Goal: Communication & Community: Participate in discussion

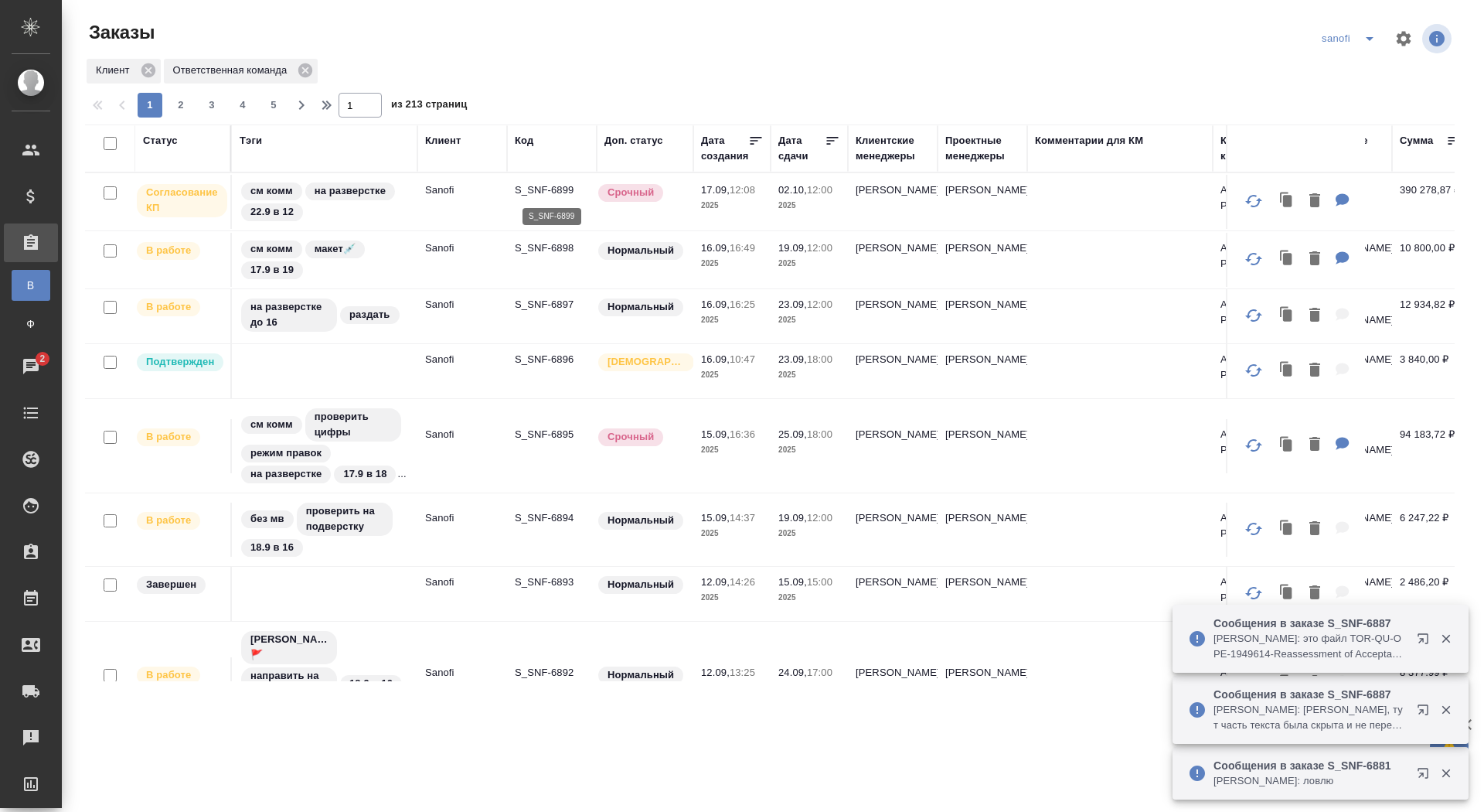
click at [560, 187] on p "S_SNF-6899" at bounding box center [552, 190] width 74 height 16
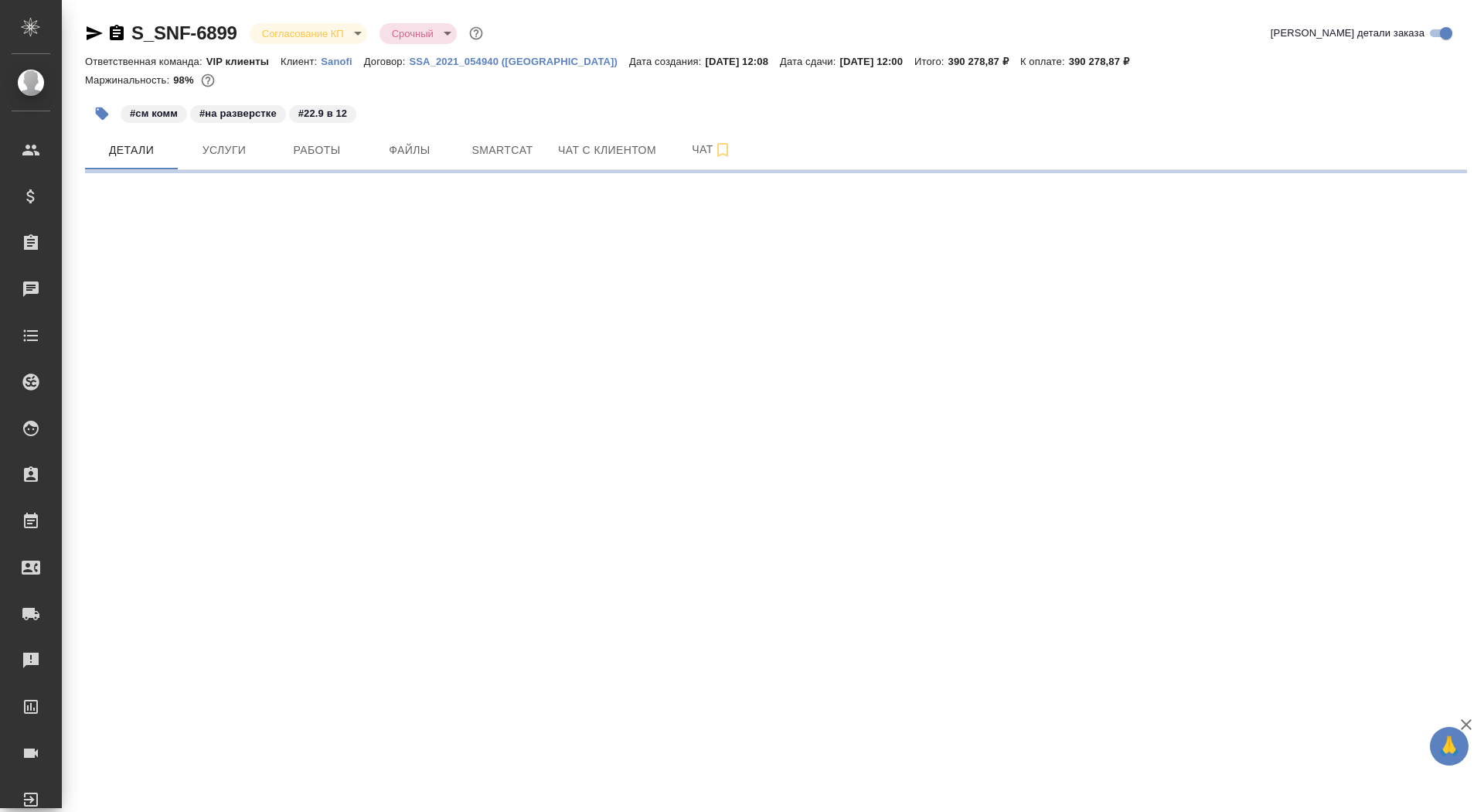
select select "RU"
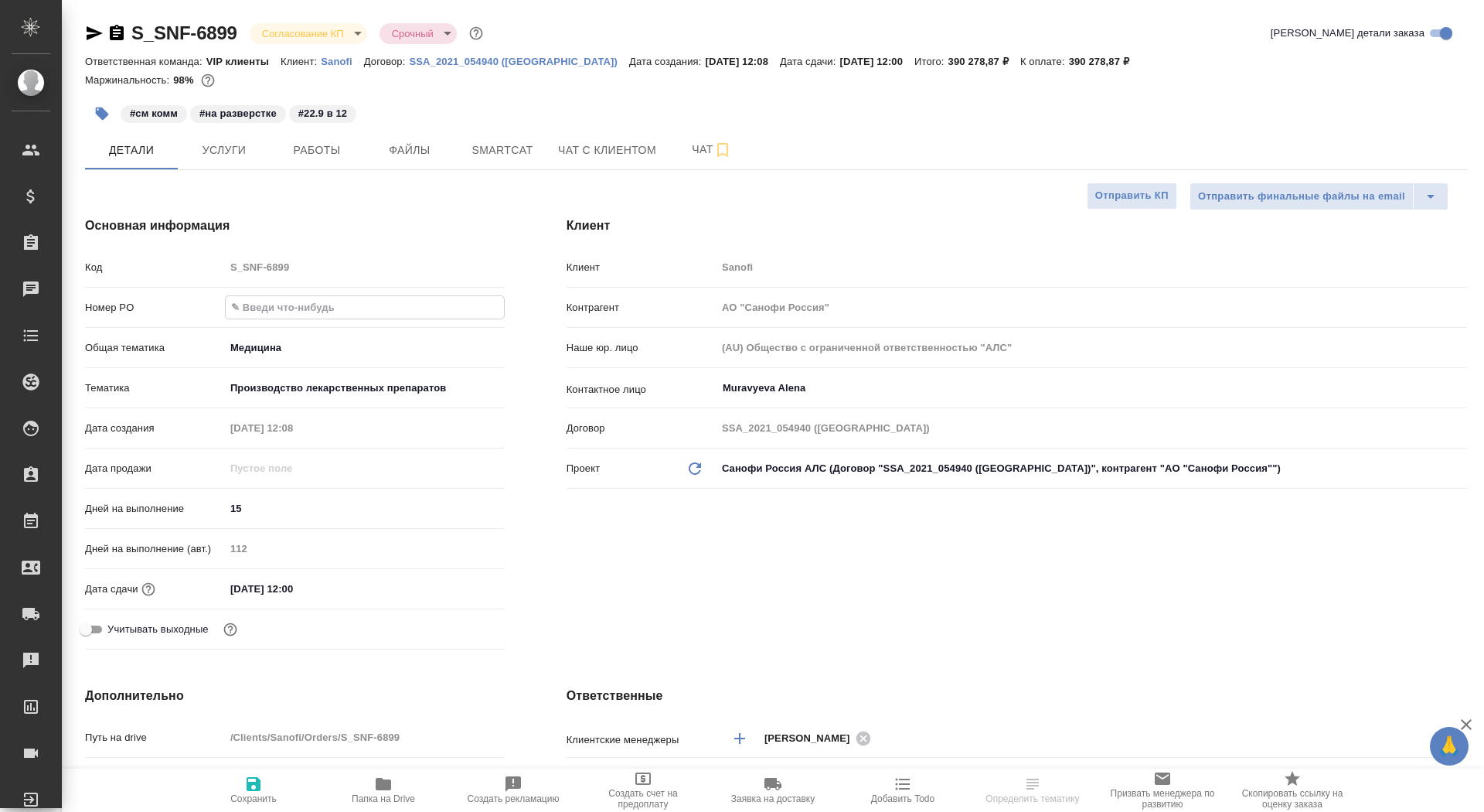
click at [290, 300] on input "text" at bounding box center [365, 307] width 279 height 22
type input "[PERSON_NAME]"
type input "Комаров Роман"
type textarea "x"
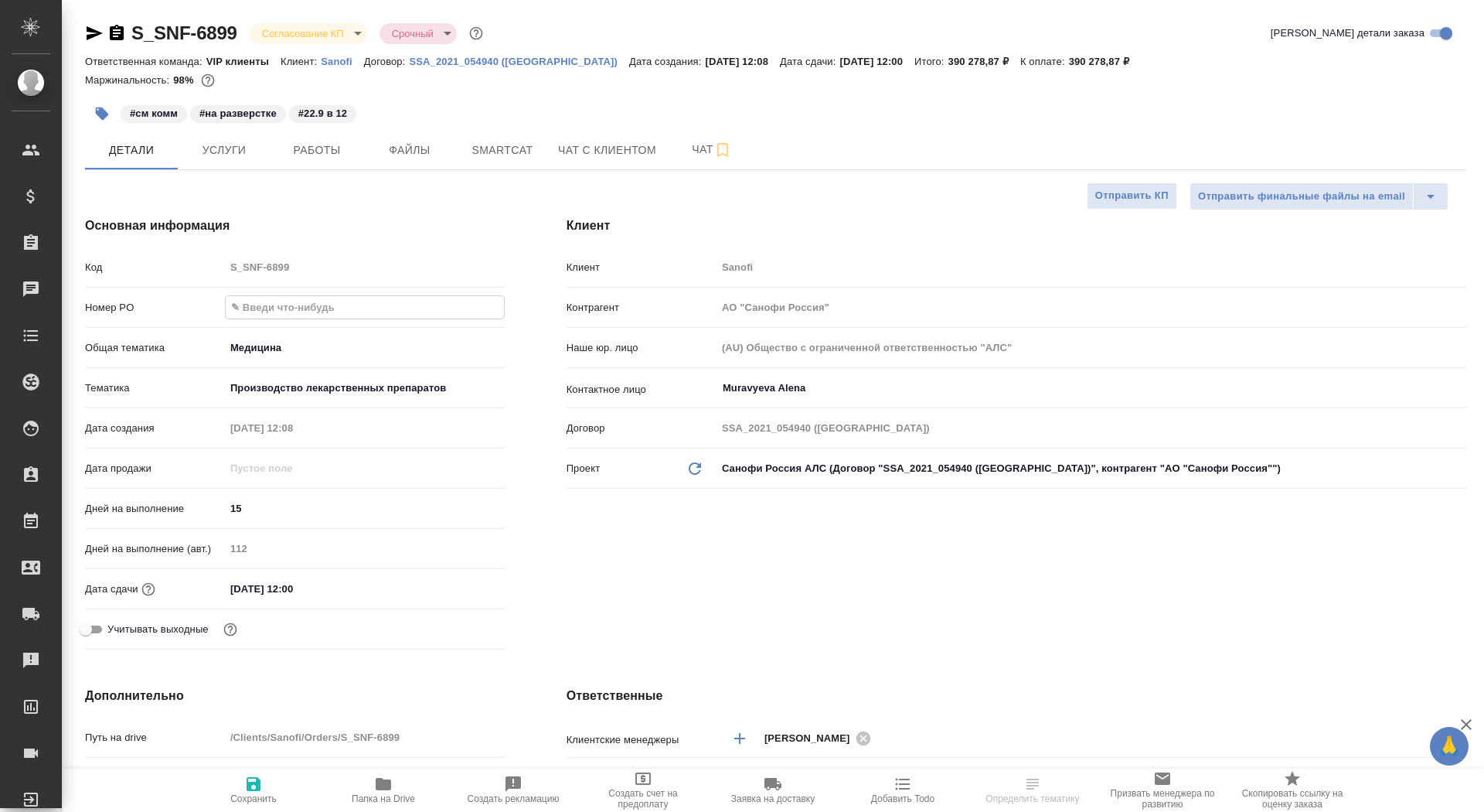
type textarea "x"
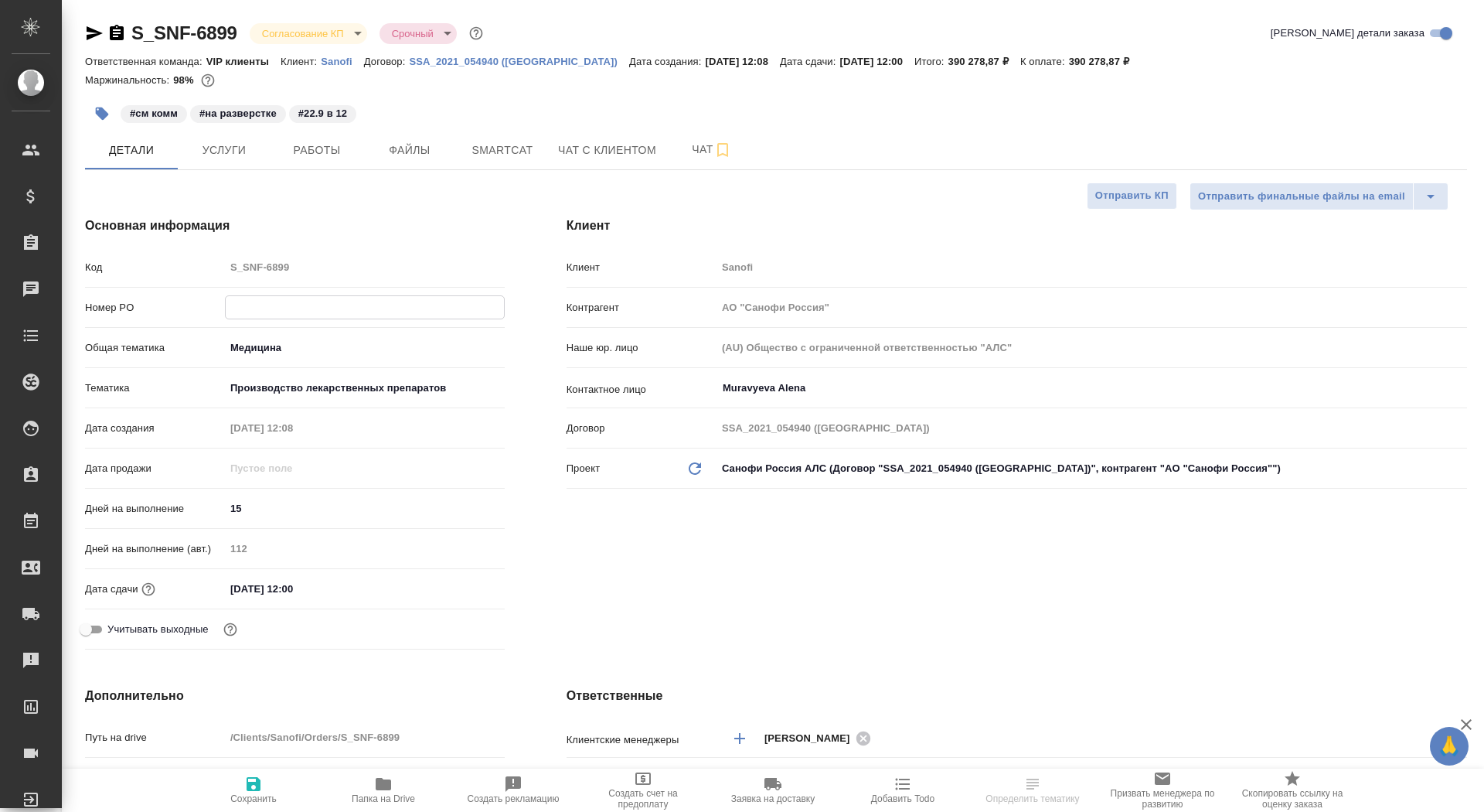
type textarea "x"
type input "м"
type textarea "x"
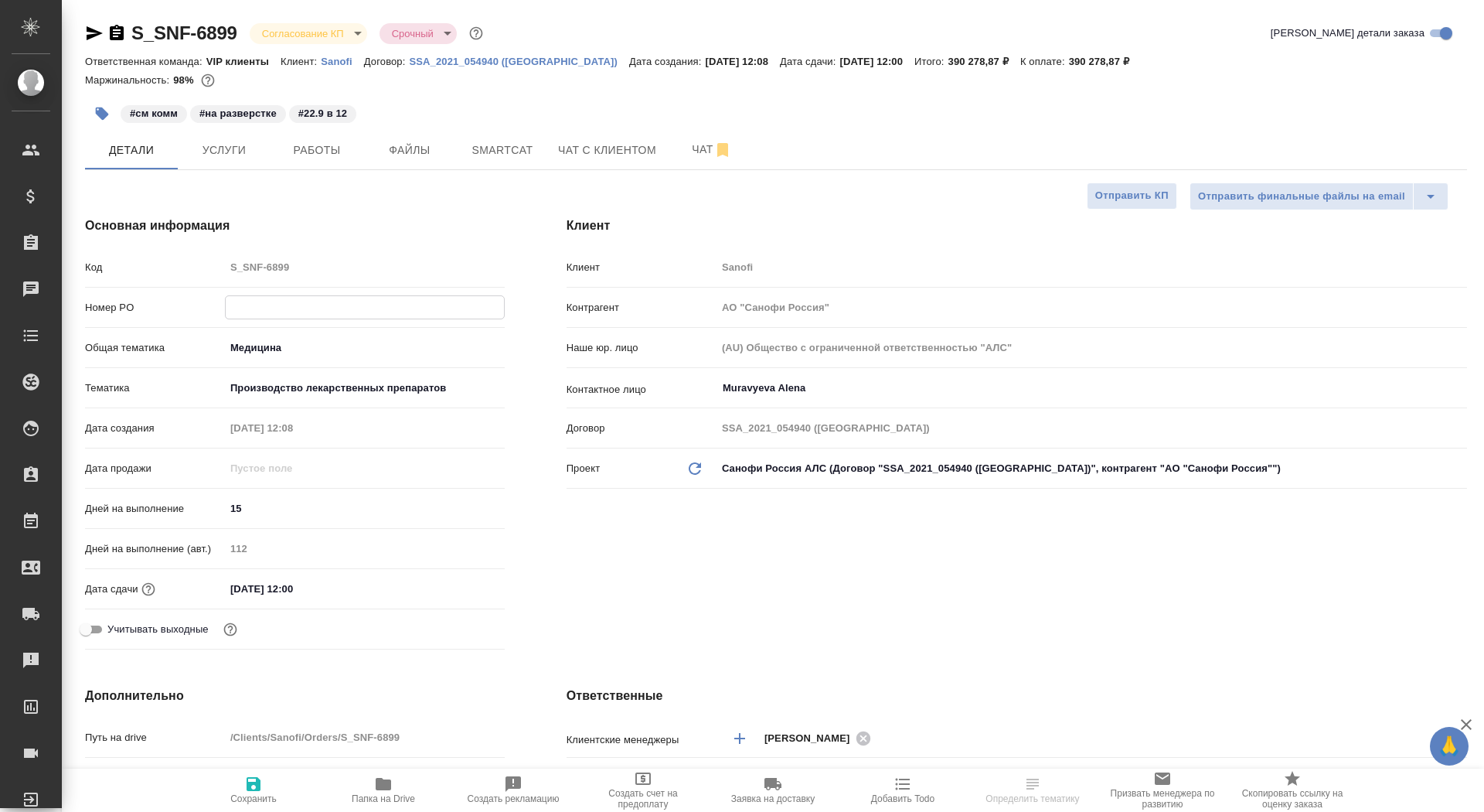
type textarea "x"
paste input "E005860250"
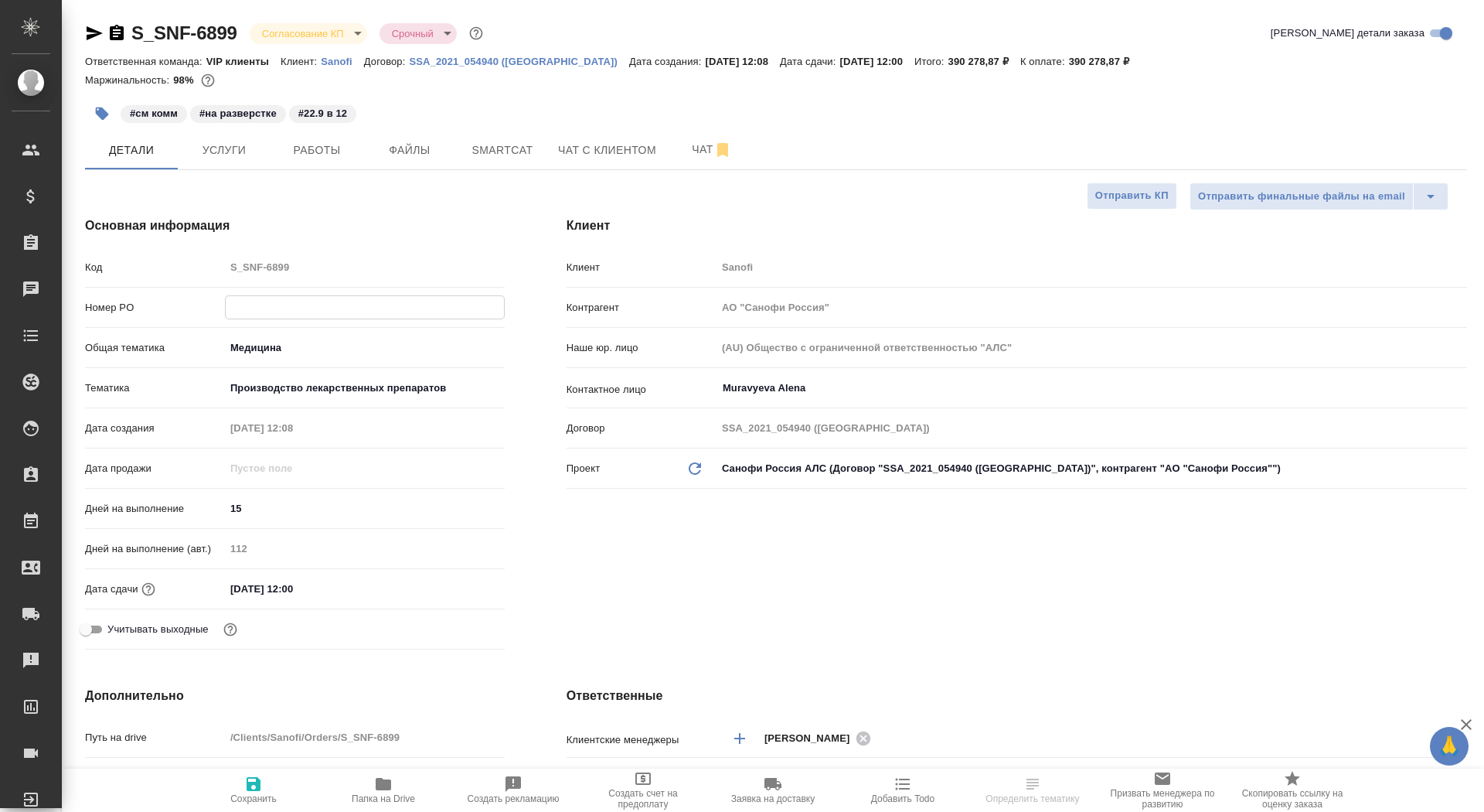
type input "E005860250"
type textarea "x"
type input "E005860250"
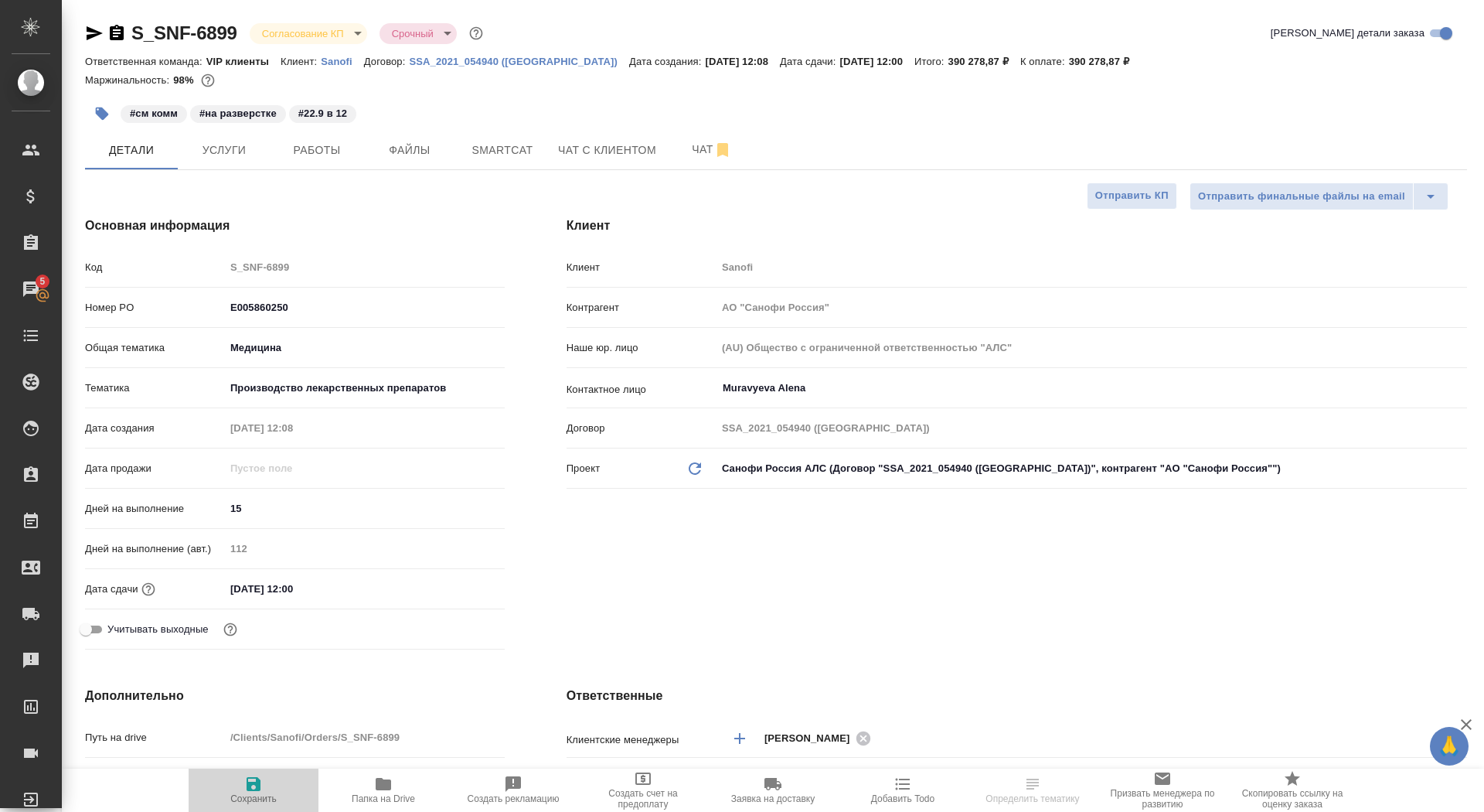
click at [238, 792] on span "Сохранить" at bounding box center [253, 789] width 111 height 29
type textarea "x"
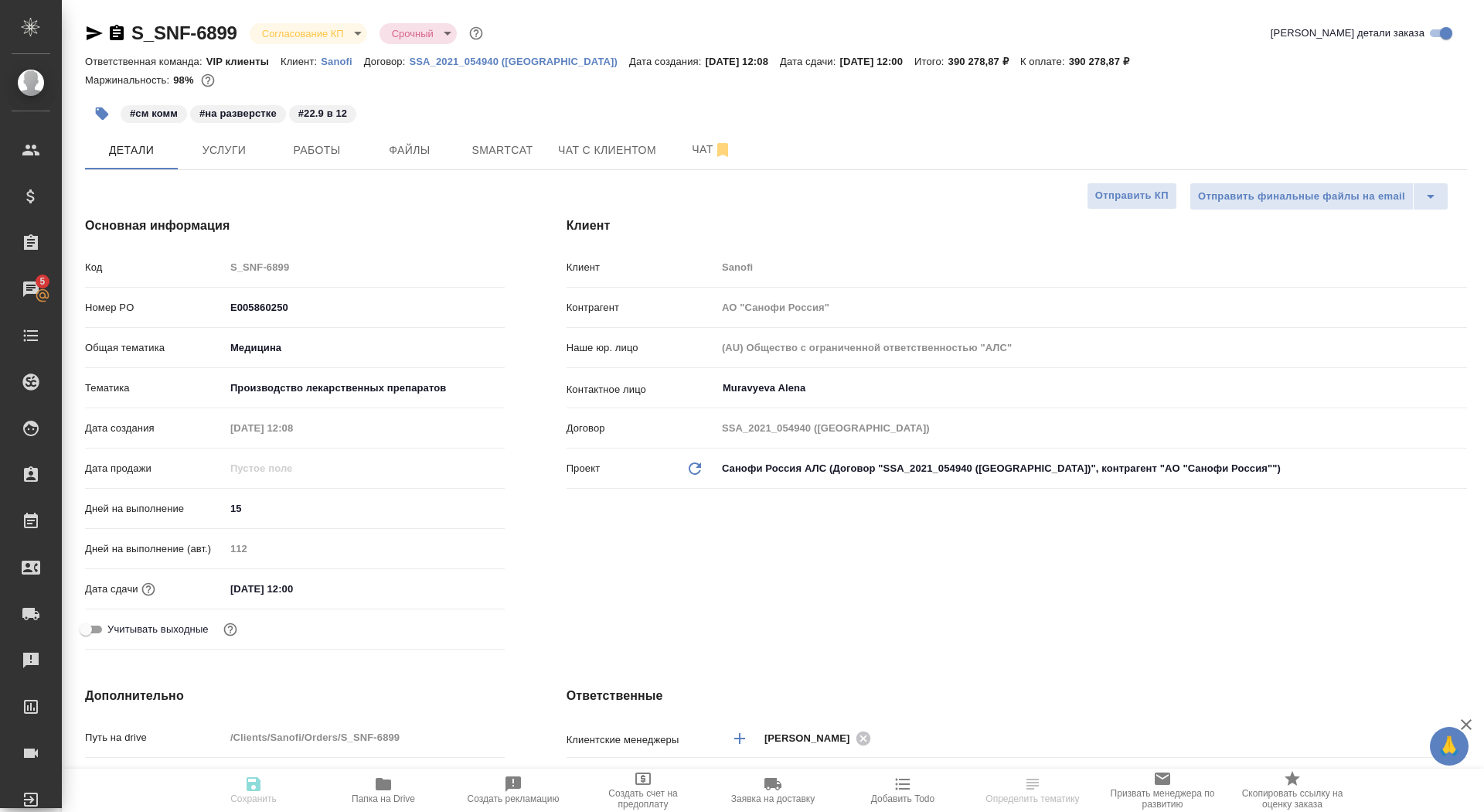
type textarea "x"
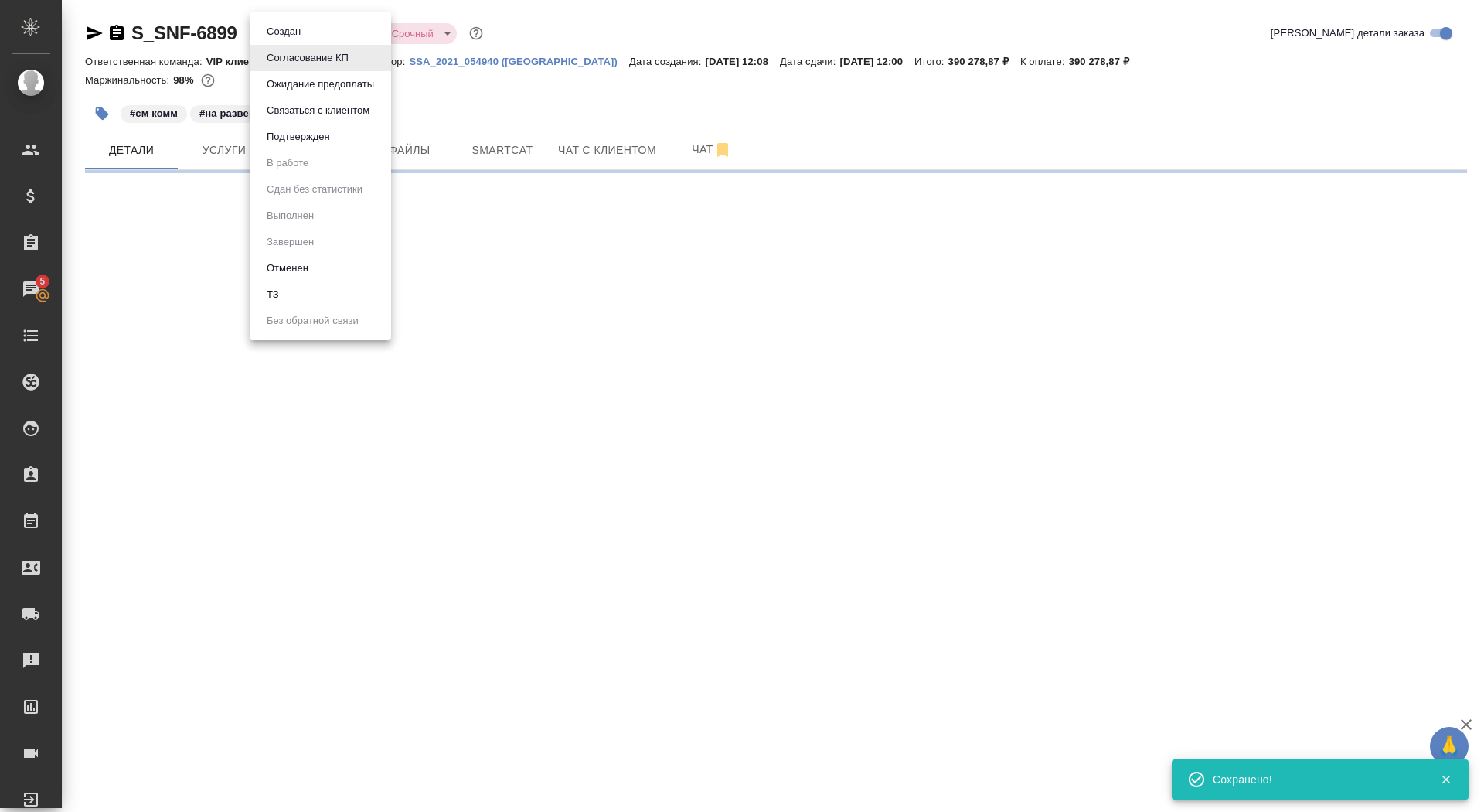
click at [341, 32] on body "🙏 .cls-1 fill:#fff; AWATERA Saydasheva Dilyara Клиенты Спецификации Заказы 5 Ча…" at bounding box center [742, 406] width 1484 height 812
select select "RU"
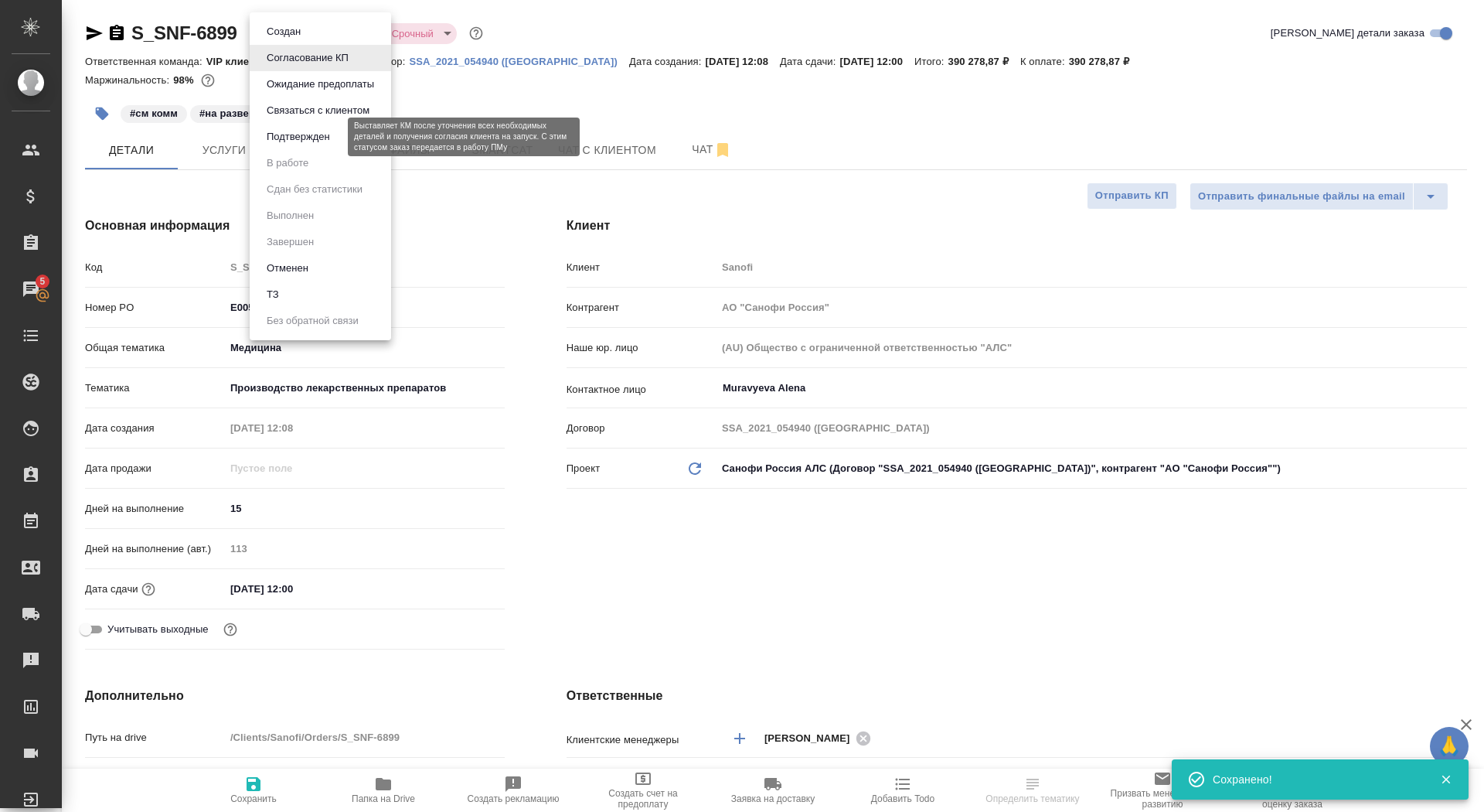
type textarea "x"
click at [333, 146] on li "Подтвержден" at bounding box center [320, 136] width 142 height 26
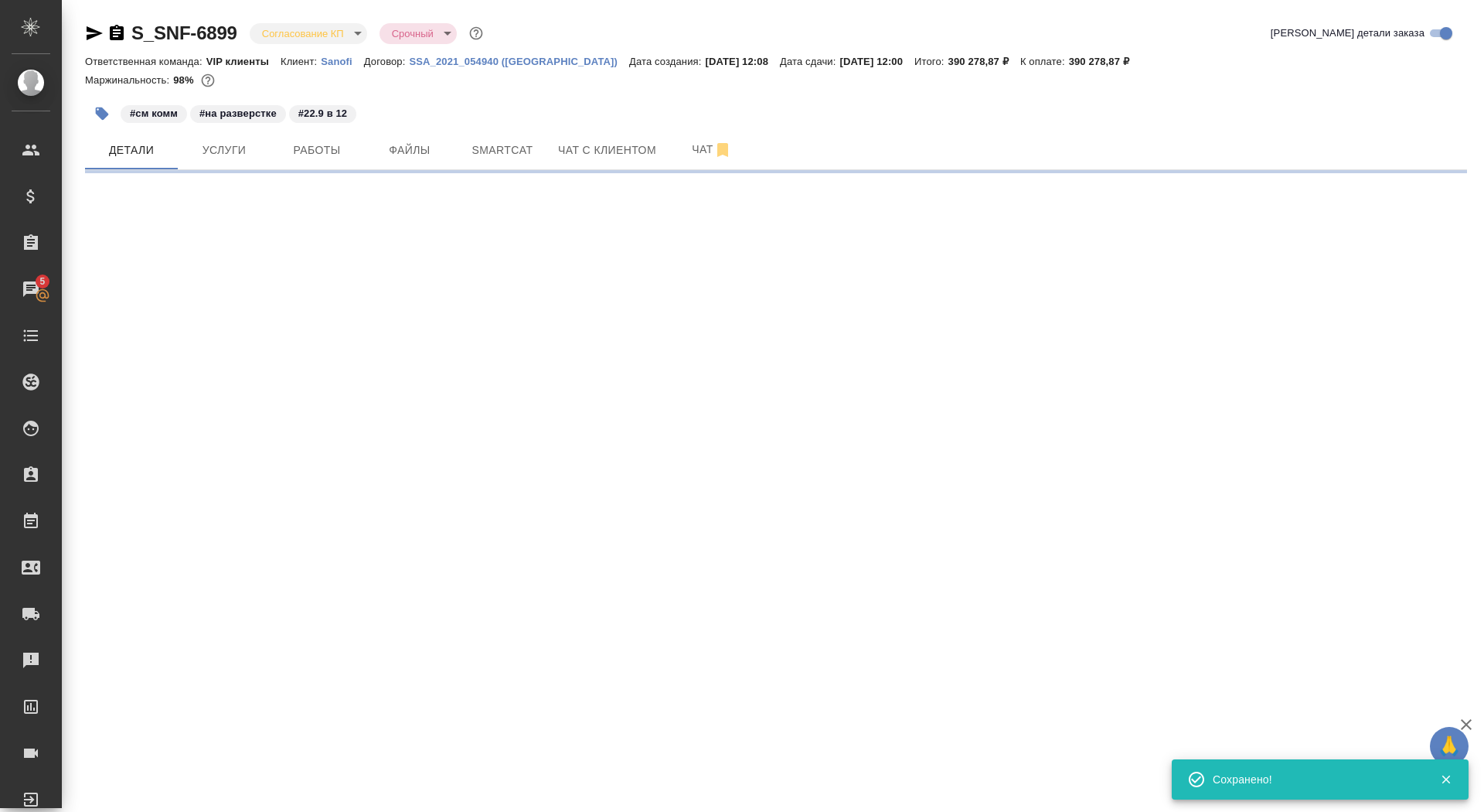
select select "RU"
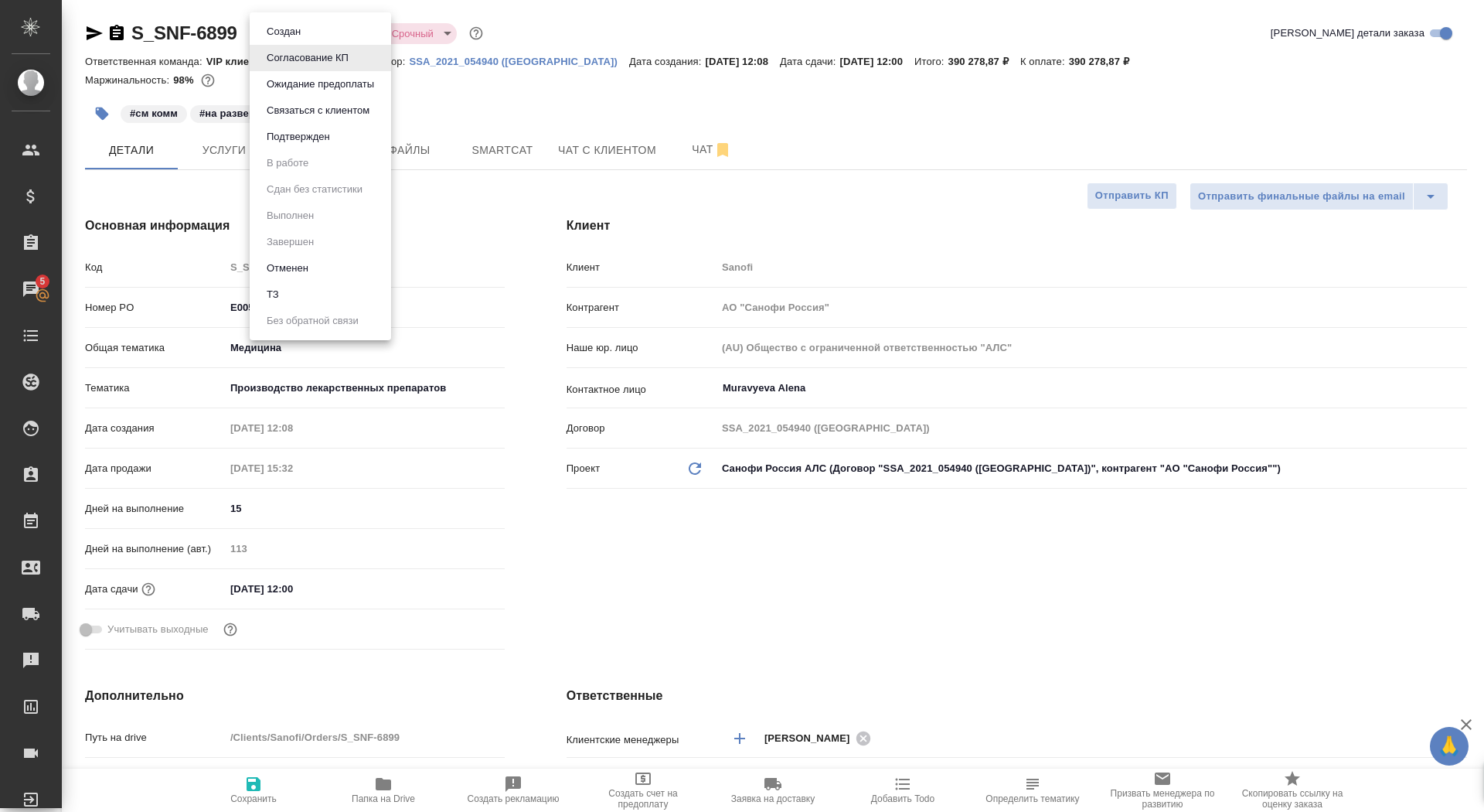
click at [319, 29] on body "🙏 .cls-1 fill:#fff; AWATERA Saydasheva Dilyara Клиенты Спецификации Заказы 5 Ча…" at bounding box center [742, 406] width 1484 height 812
click at [319, 135] on button "Подтвержден" at bounding box center [298, 137] width 72 height 17
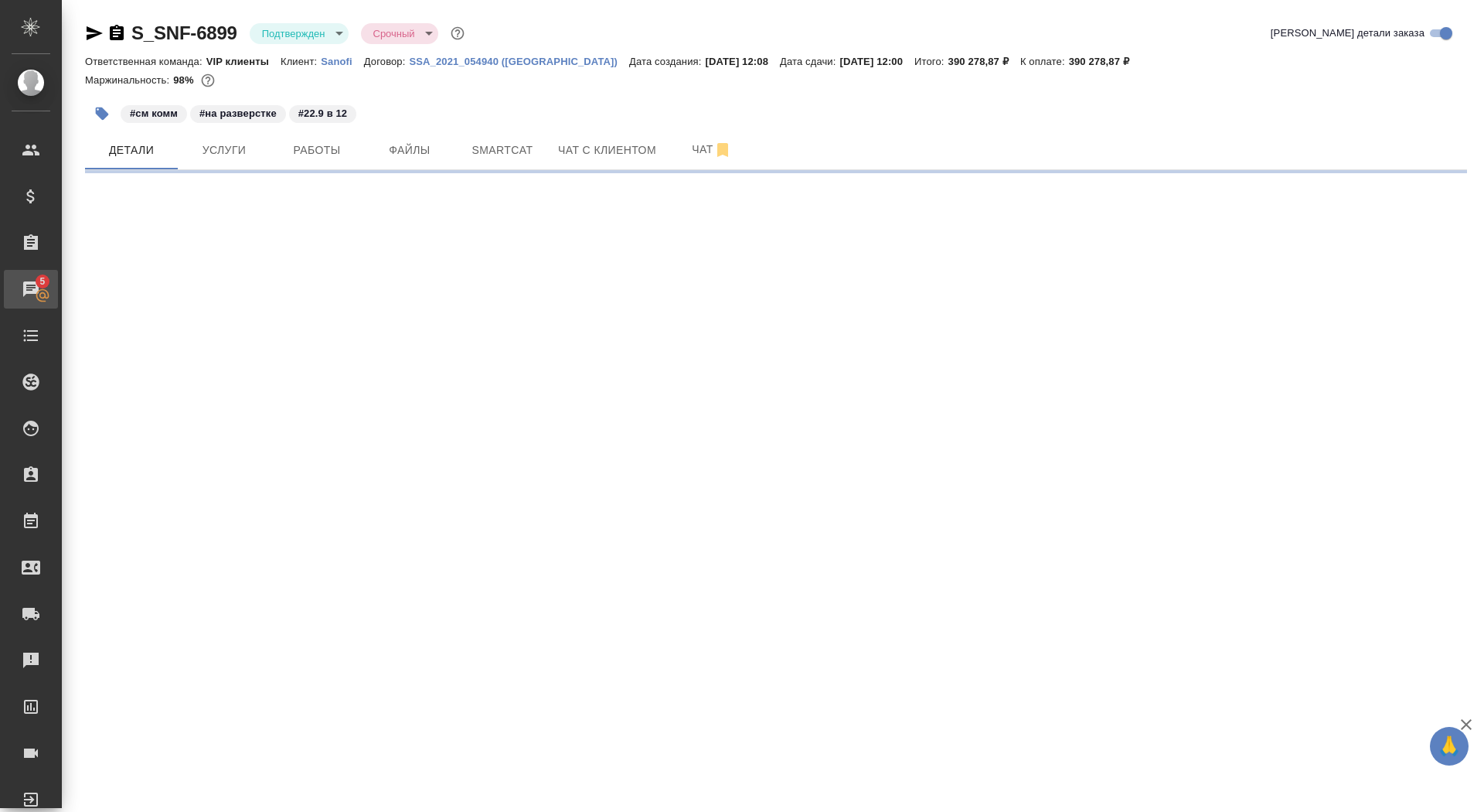
click at [31, 285] on div "Чаты" at bounding box center [11, 289] width 39 height 23
select select "RU"
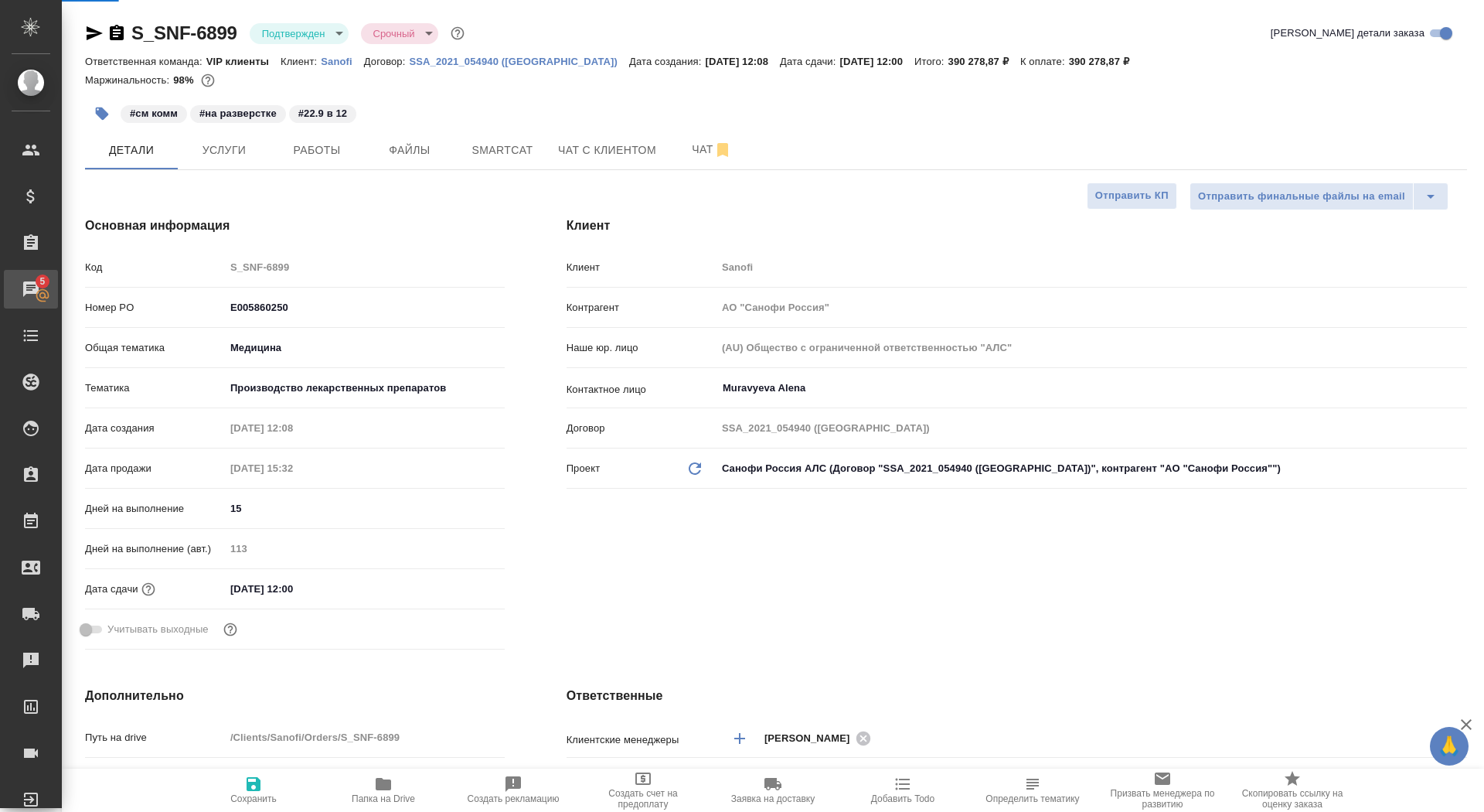
type textarea "x"
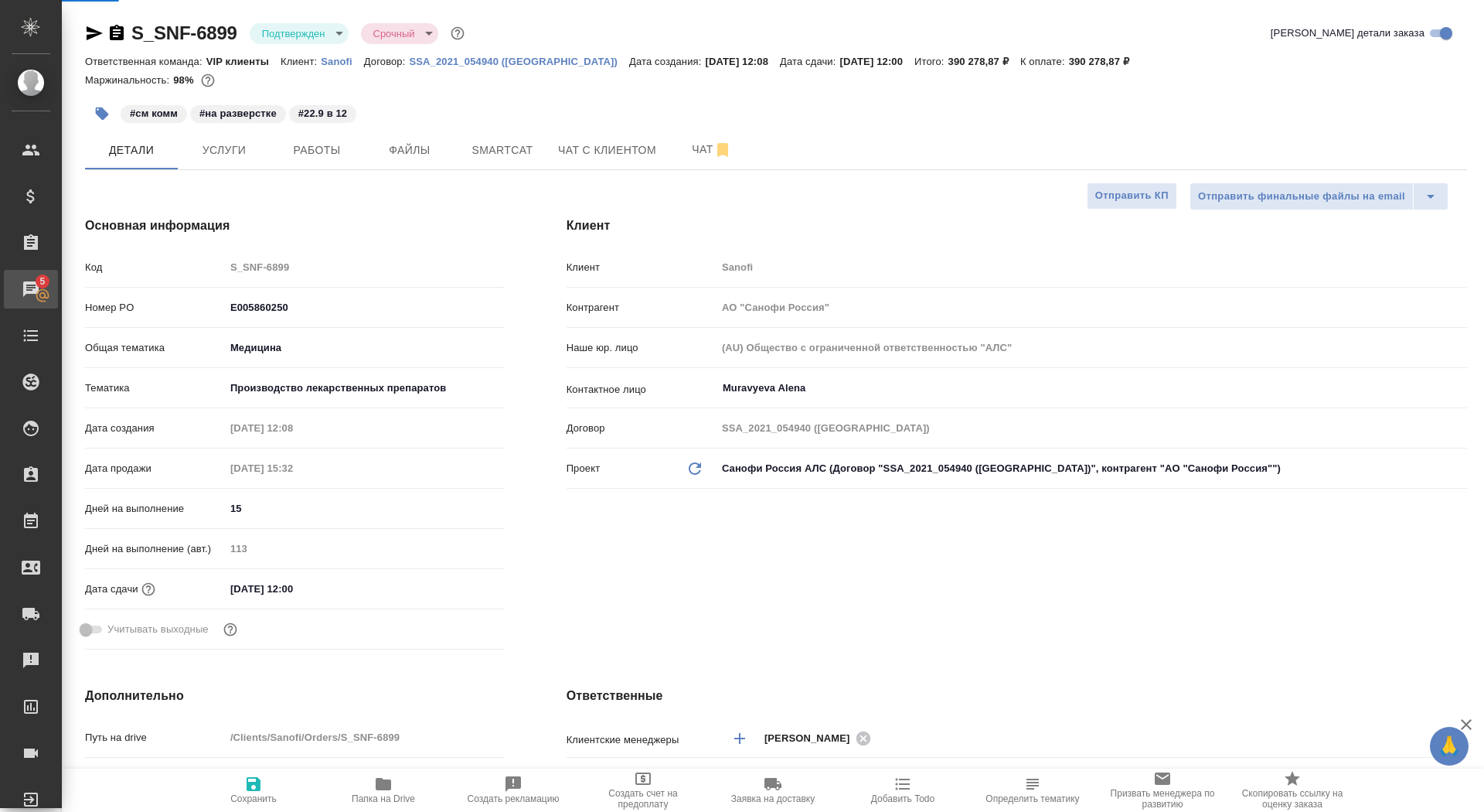
type textarea "x"
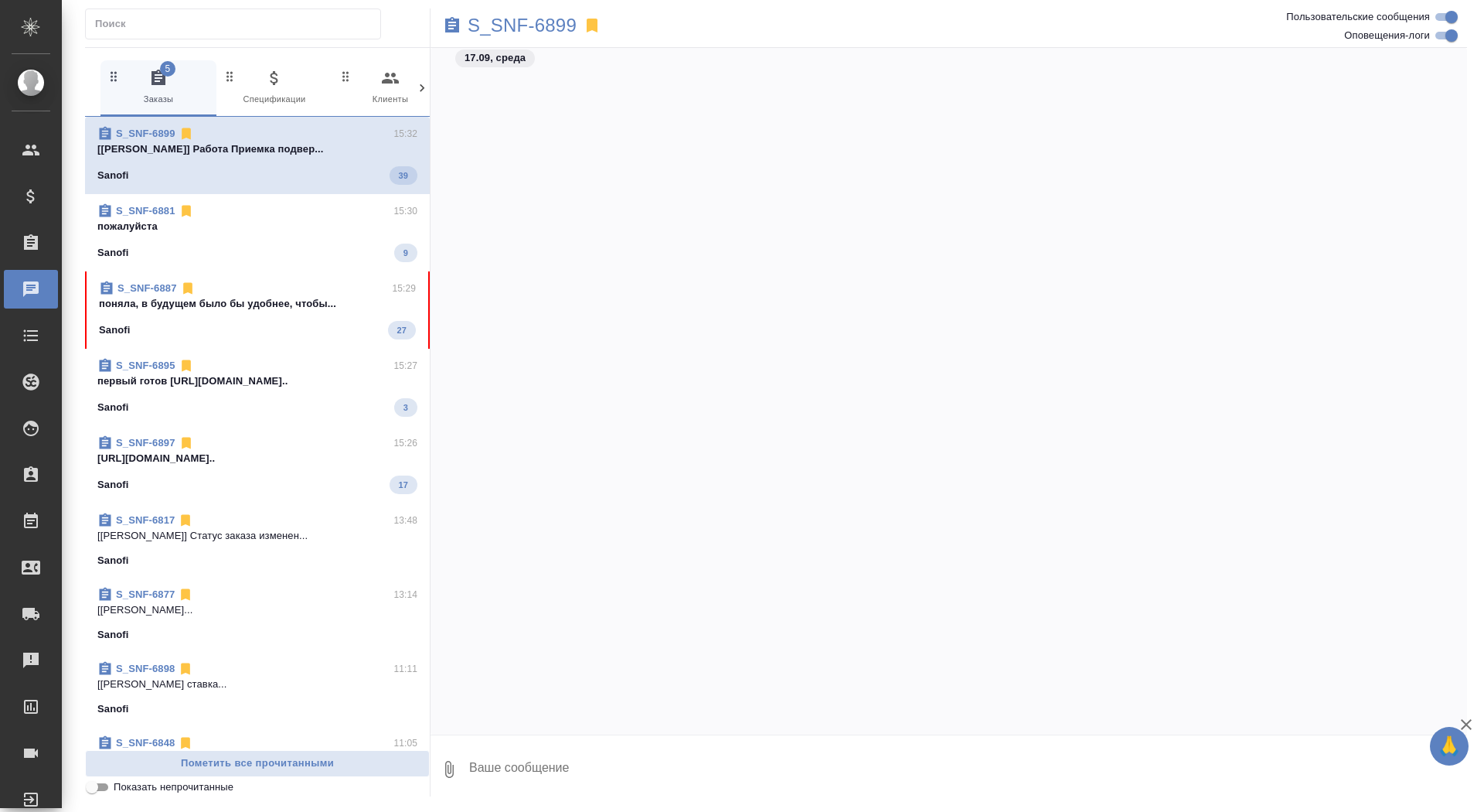
scroll to position [42763, 0]
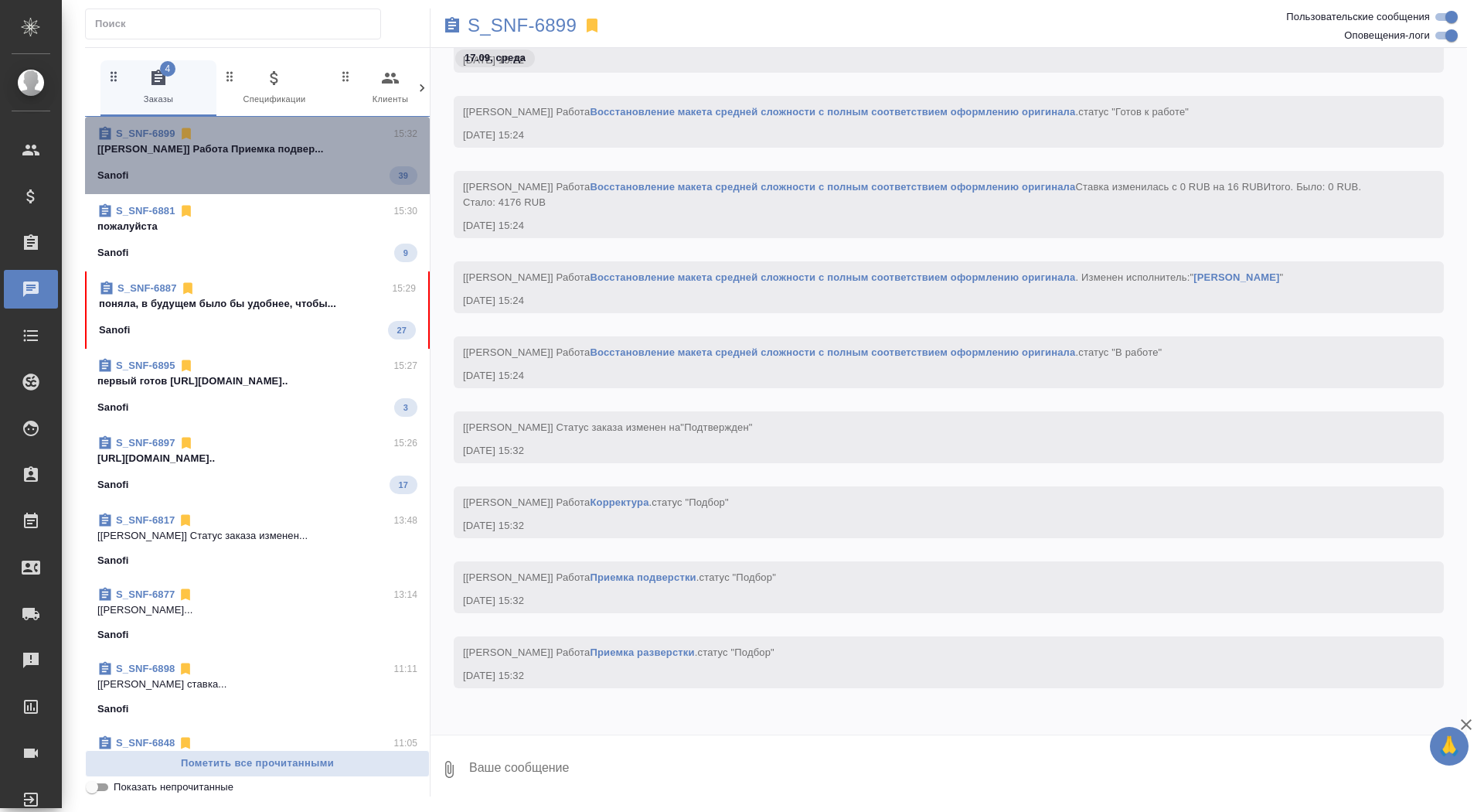
click at [307, 157] on span "S_SNF-6899 15:32 [Сайдашева Диляра] Работа Приемка подвер... Sanofi 39" at bounding box center [257, 155] width 320 height 59
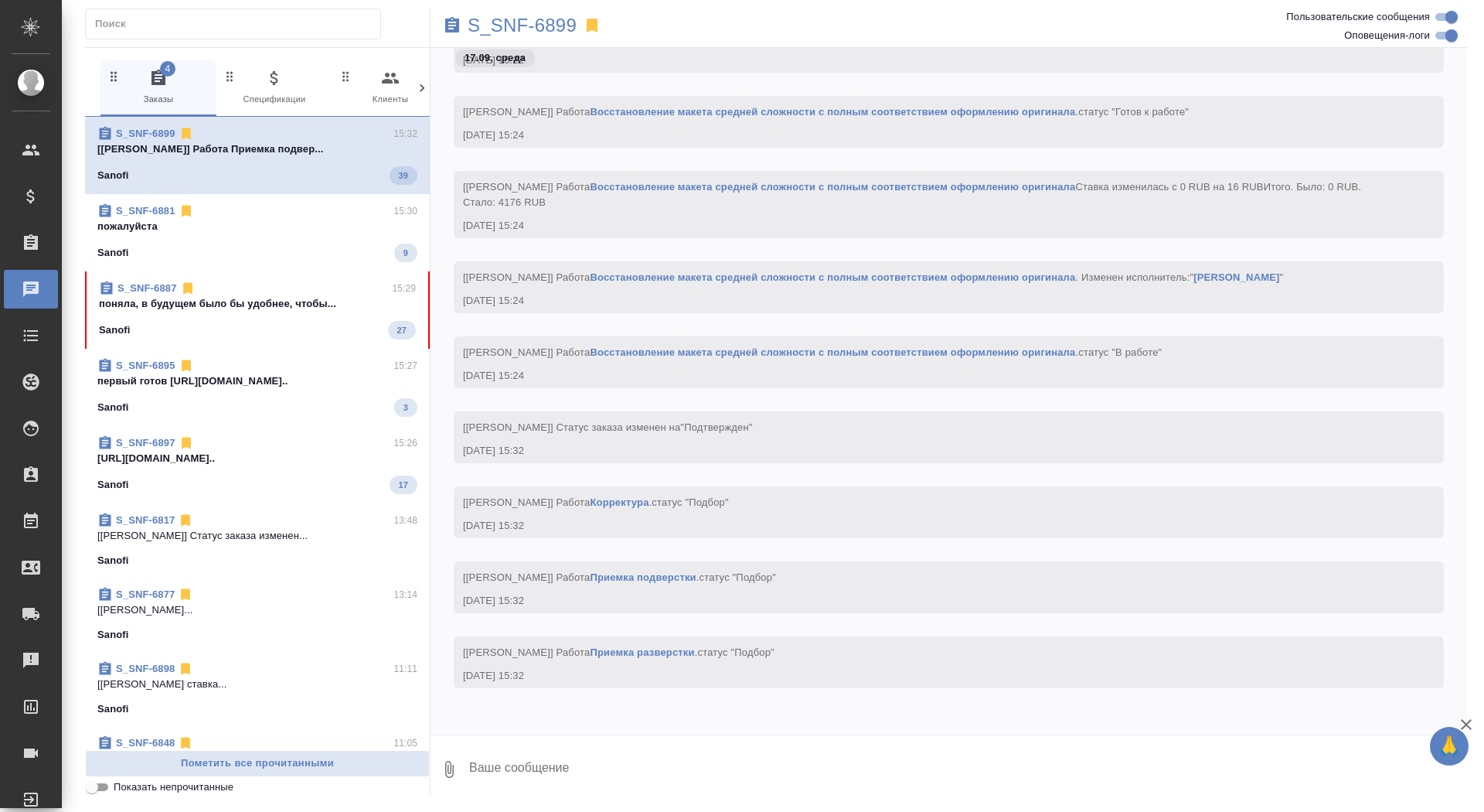
click at [299, 216] on div "S_SNF-6881 15:30" at bounding box center [257, 211] width 320 height 16
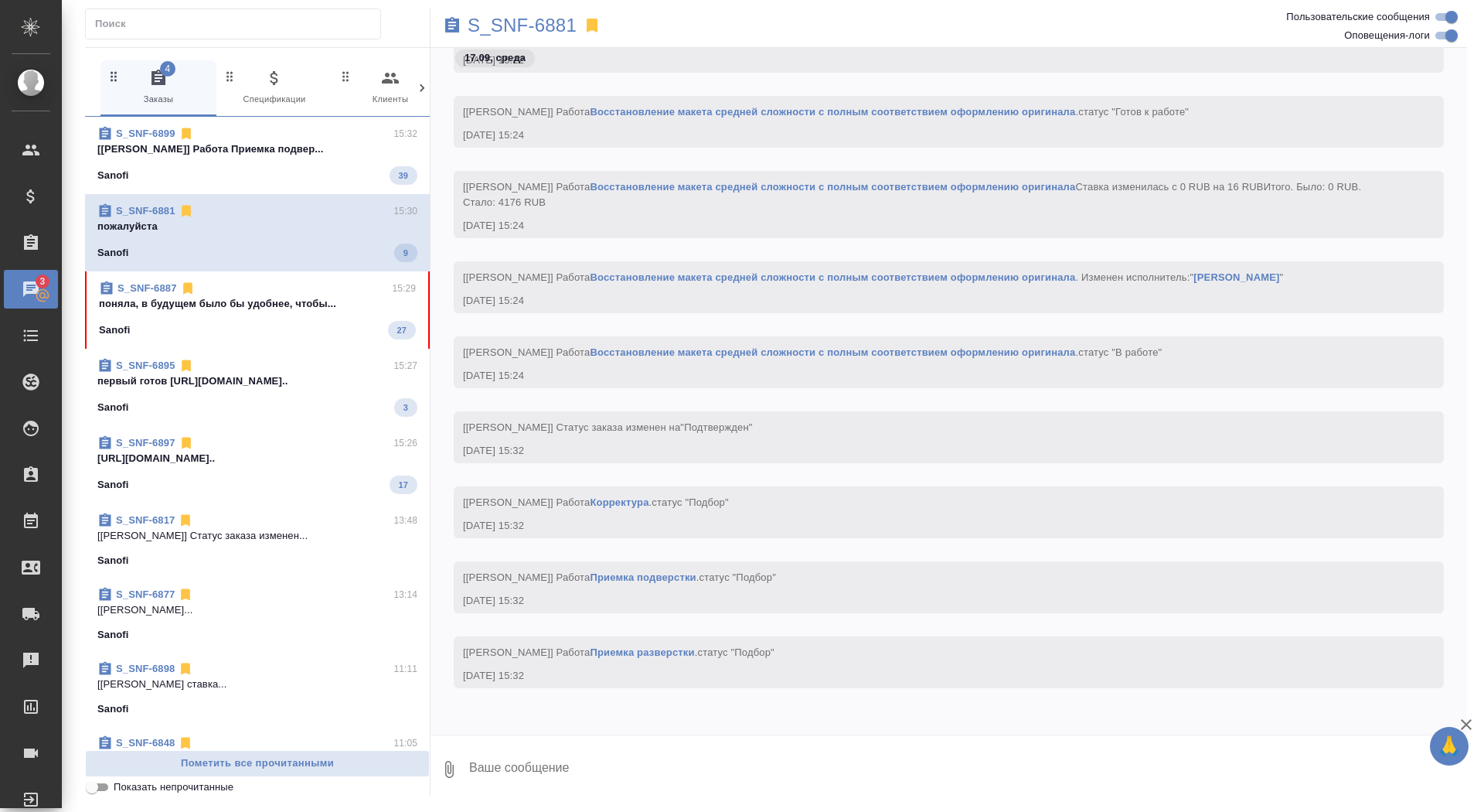
scroll to position [55843, 0]
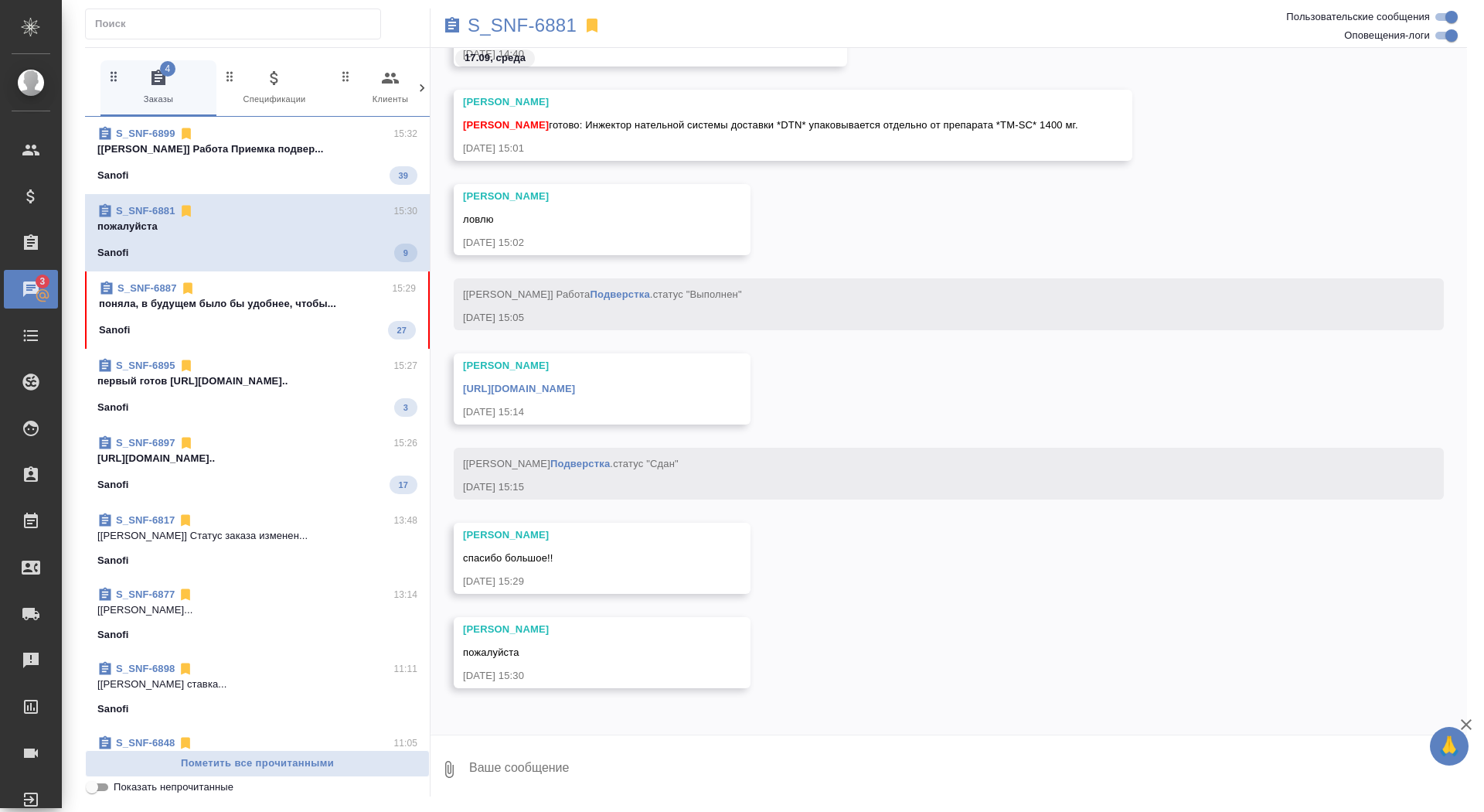
click at [238, 329] on div "Sanofi 27" at bounding box center [257, 330] width 317 height 19
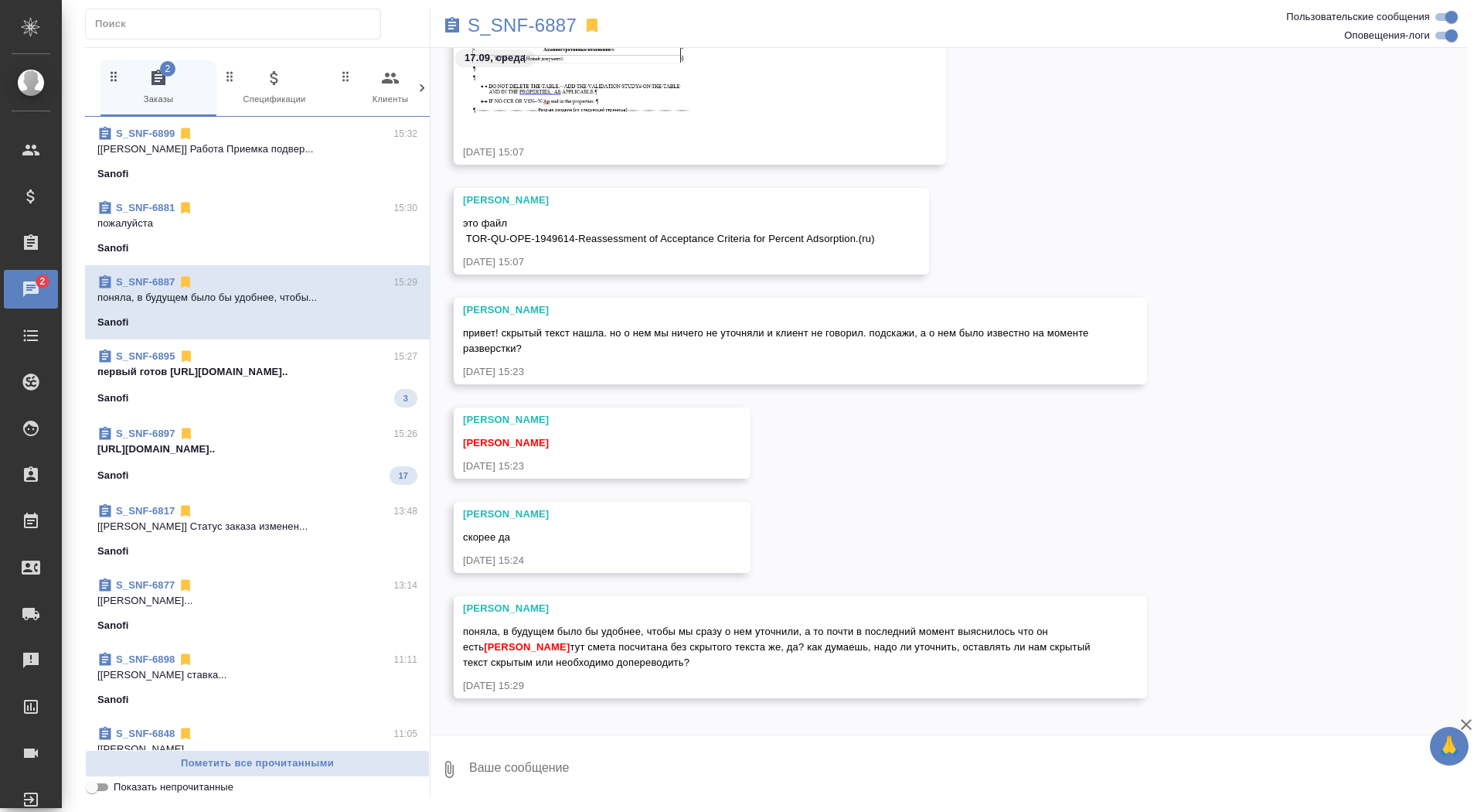
scroll to position [44243, 0]
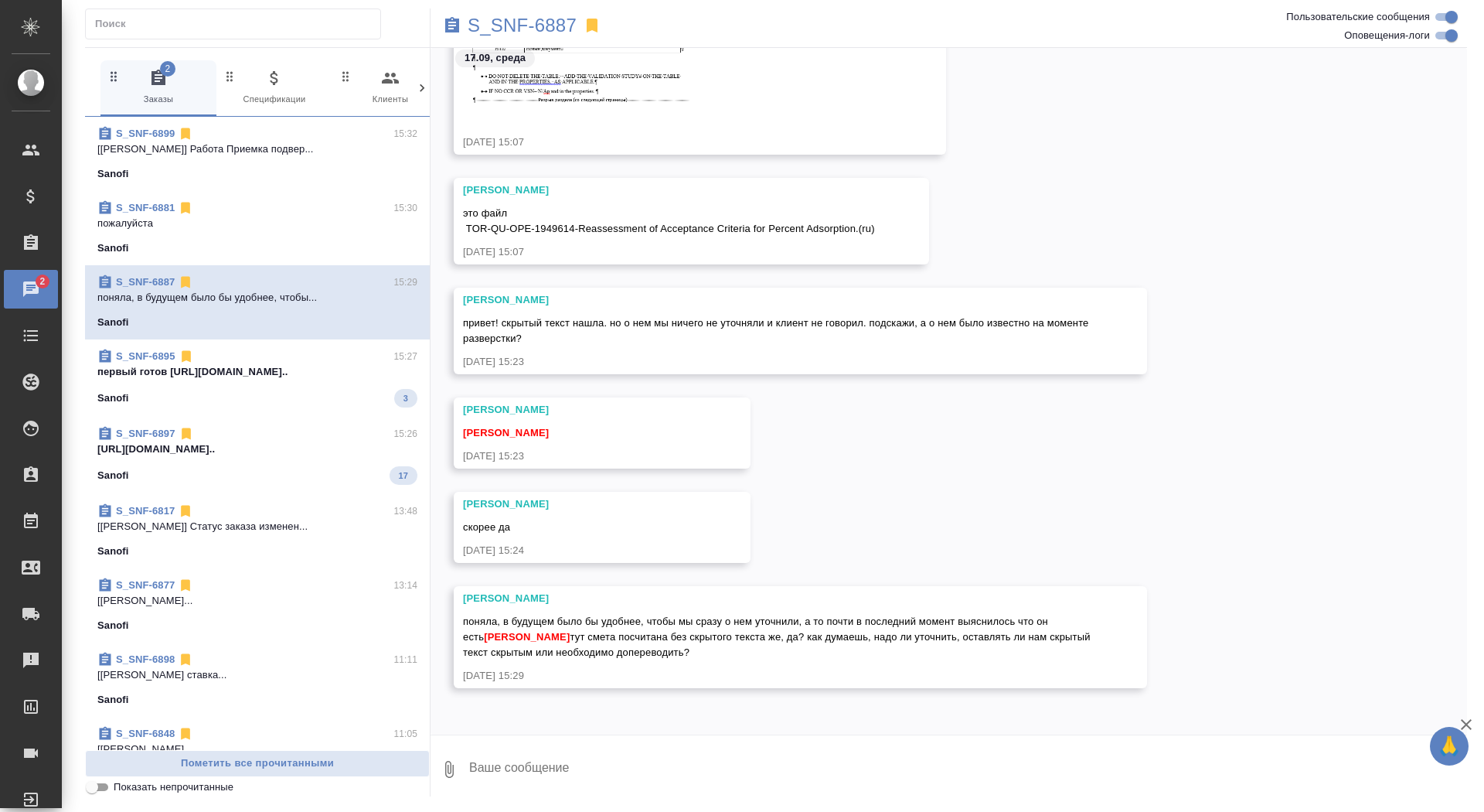
click at [666, 766] on textarea at bounding box center [967, 769] width 999 height 53
type textarea "без скрытого давайте переведем, Валечка"
type textarea """
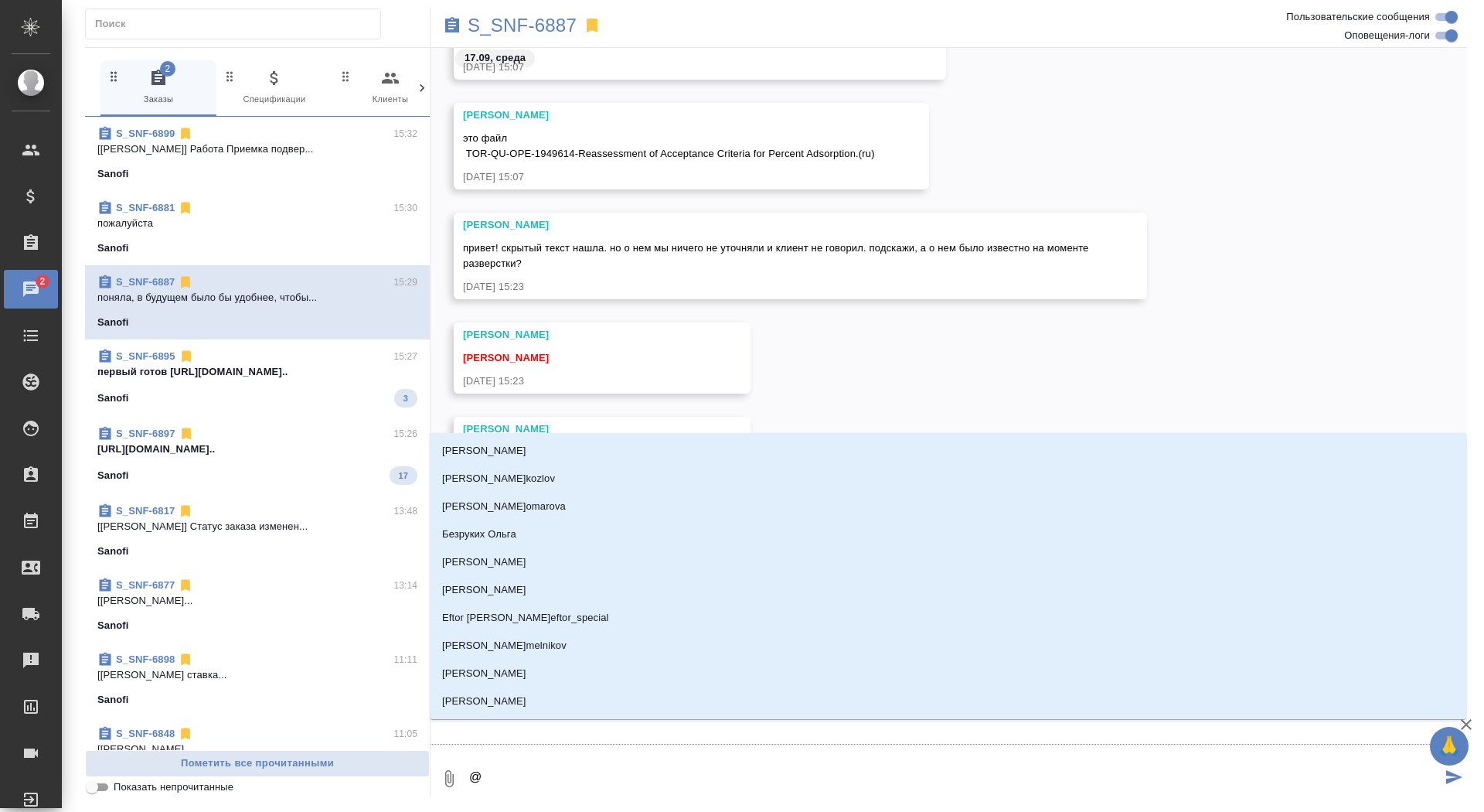
type textarea "@г"
type input "г"
type textarea "@го"
type input "го"
type textarea "@гор"
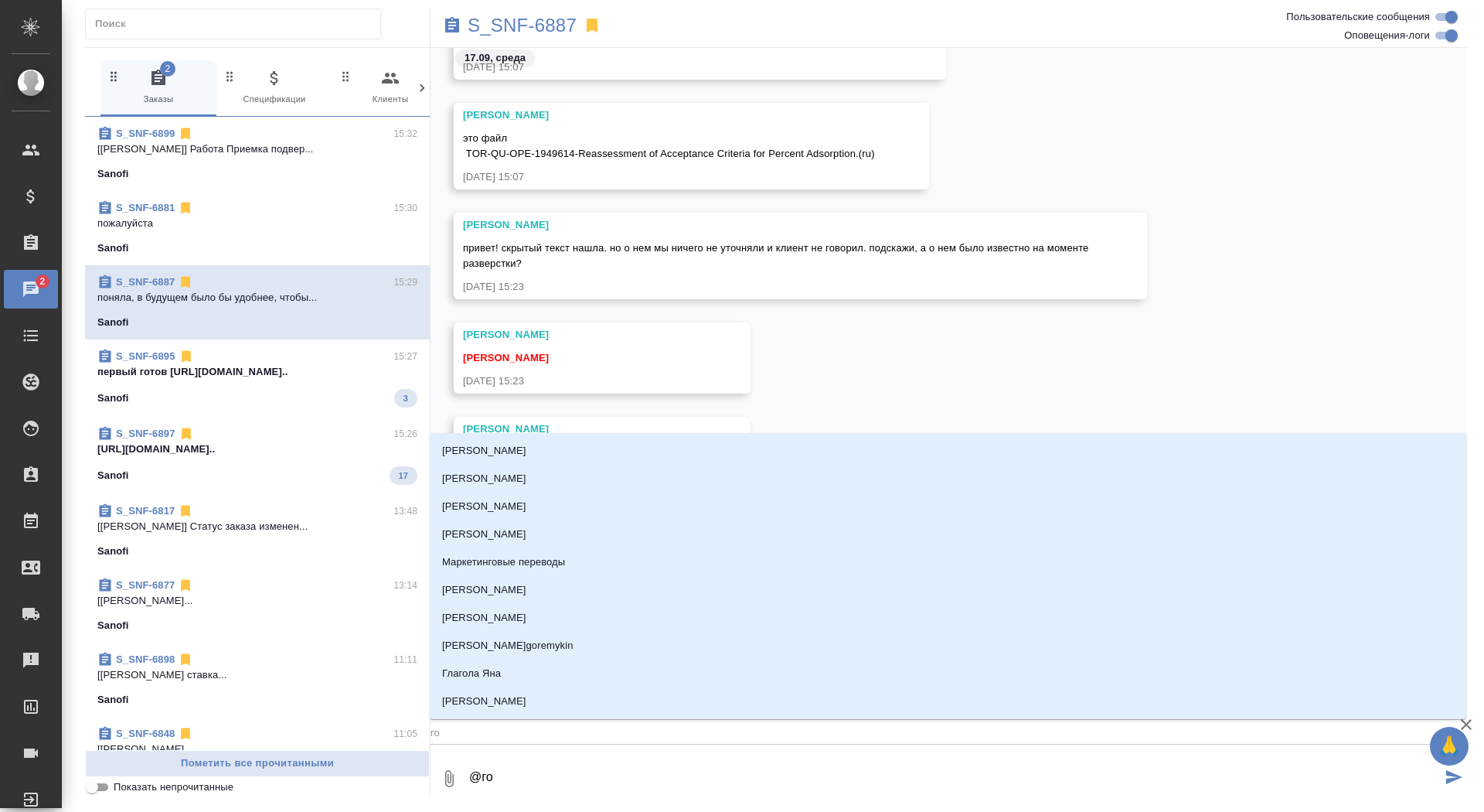
type input "гор"
type textarea "@горш"
type input "горш"
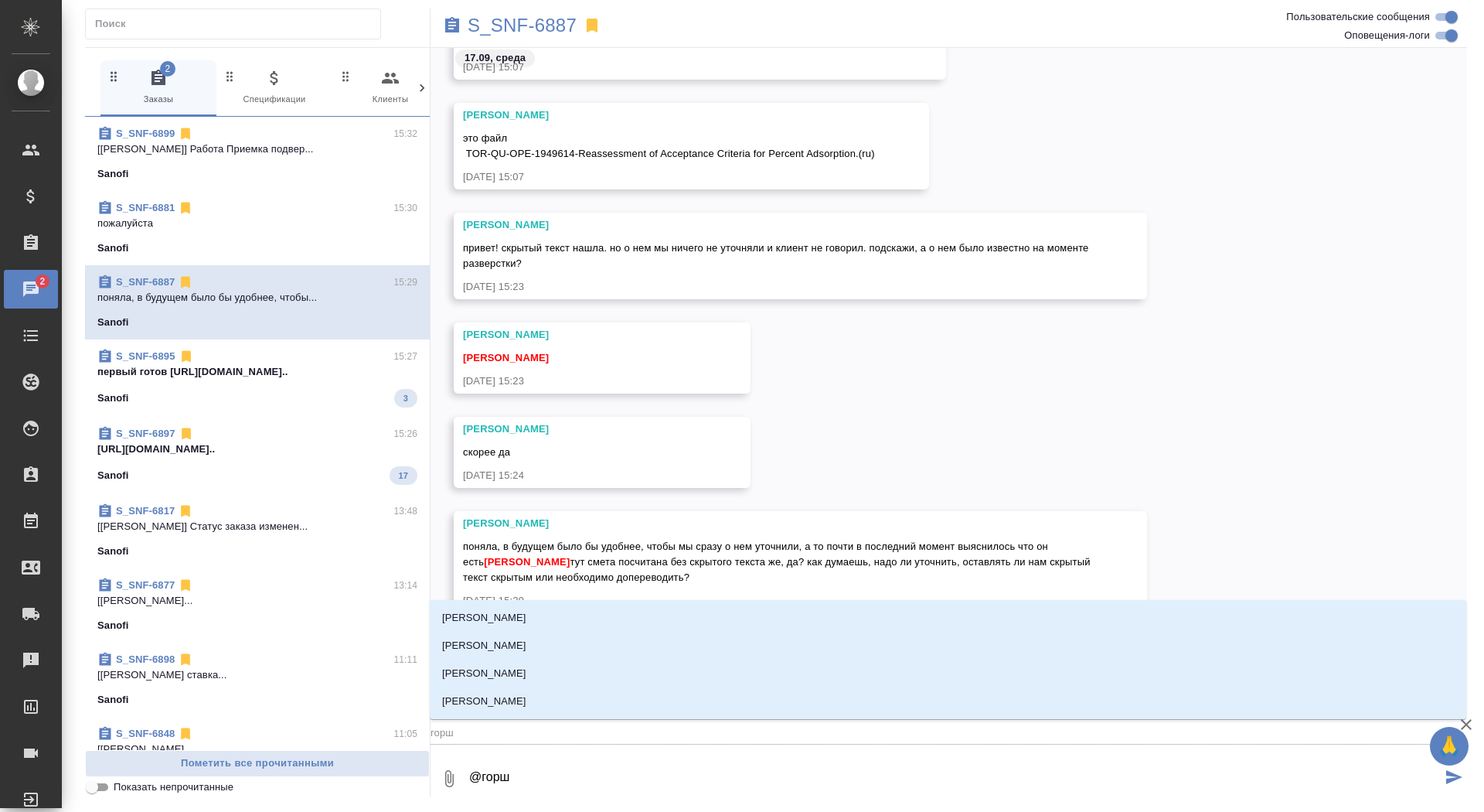
type textarea "@горшк"
type input "горшк"
type textarea "@горшко"
type input "горшко"
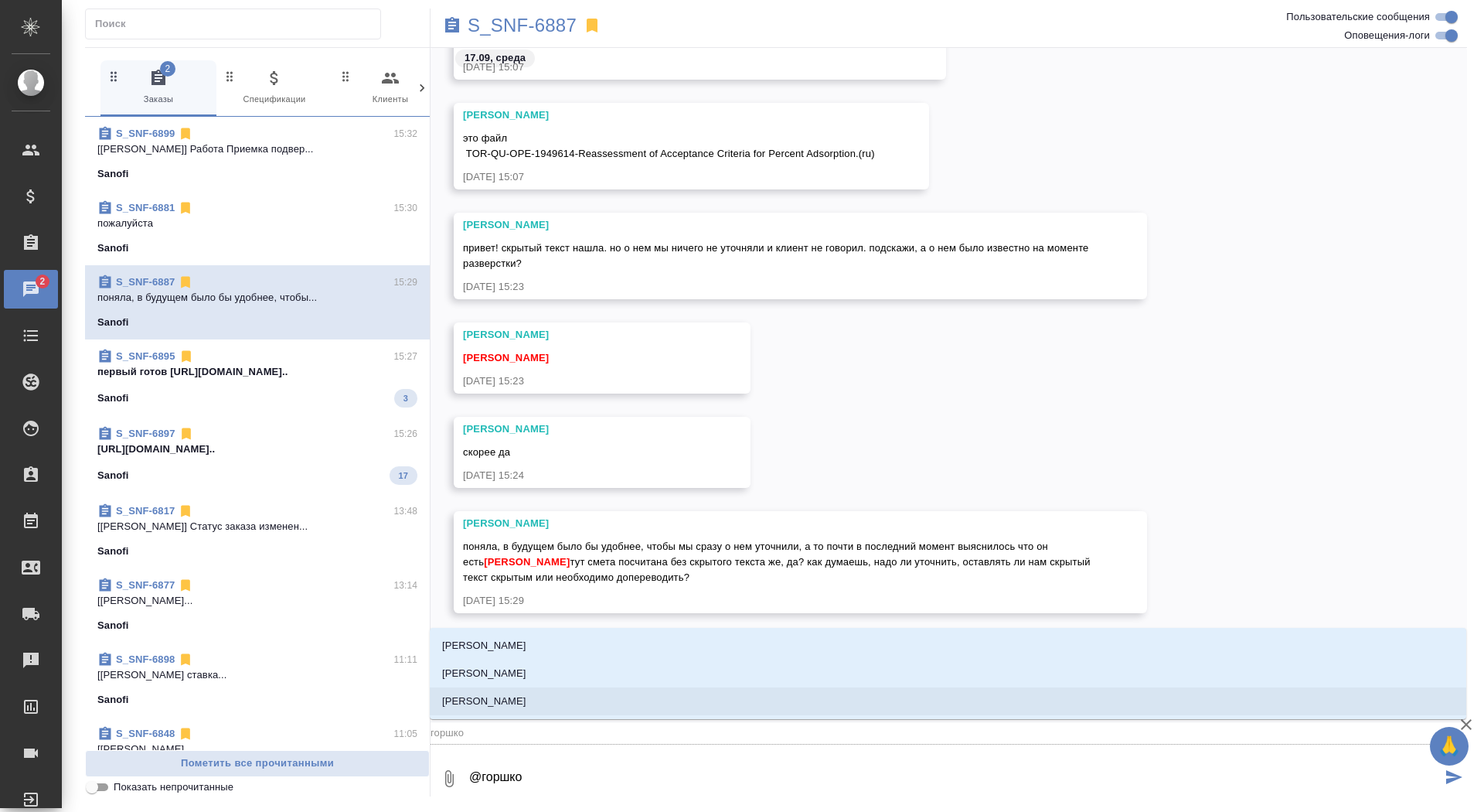
click at [717, 704] on li "[PERSON_NAME]" at bounding box center [948, 700] width 1037 height 28
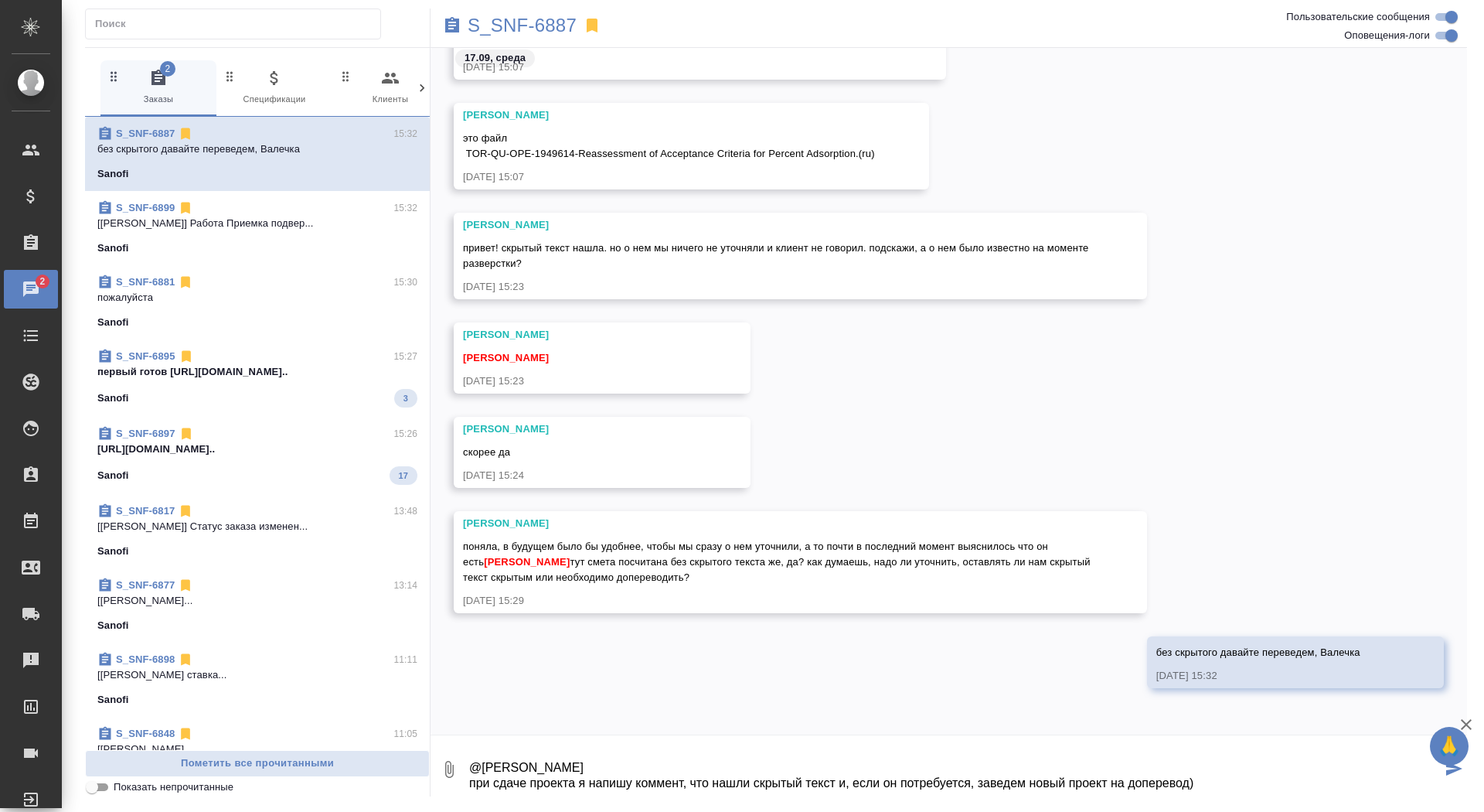
type textarea "@Горшкова Валентина при сдаче проекта я напишу коммент, что нашли скрытый текст…"
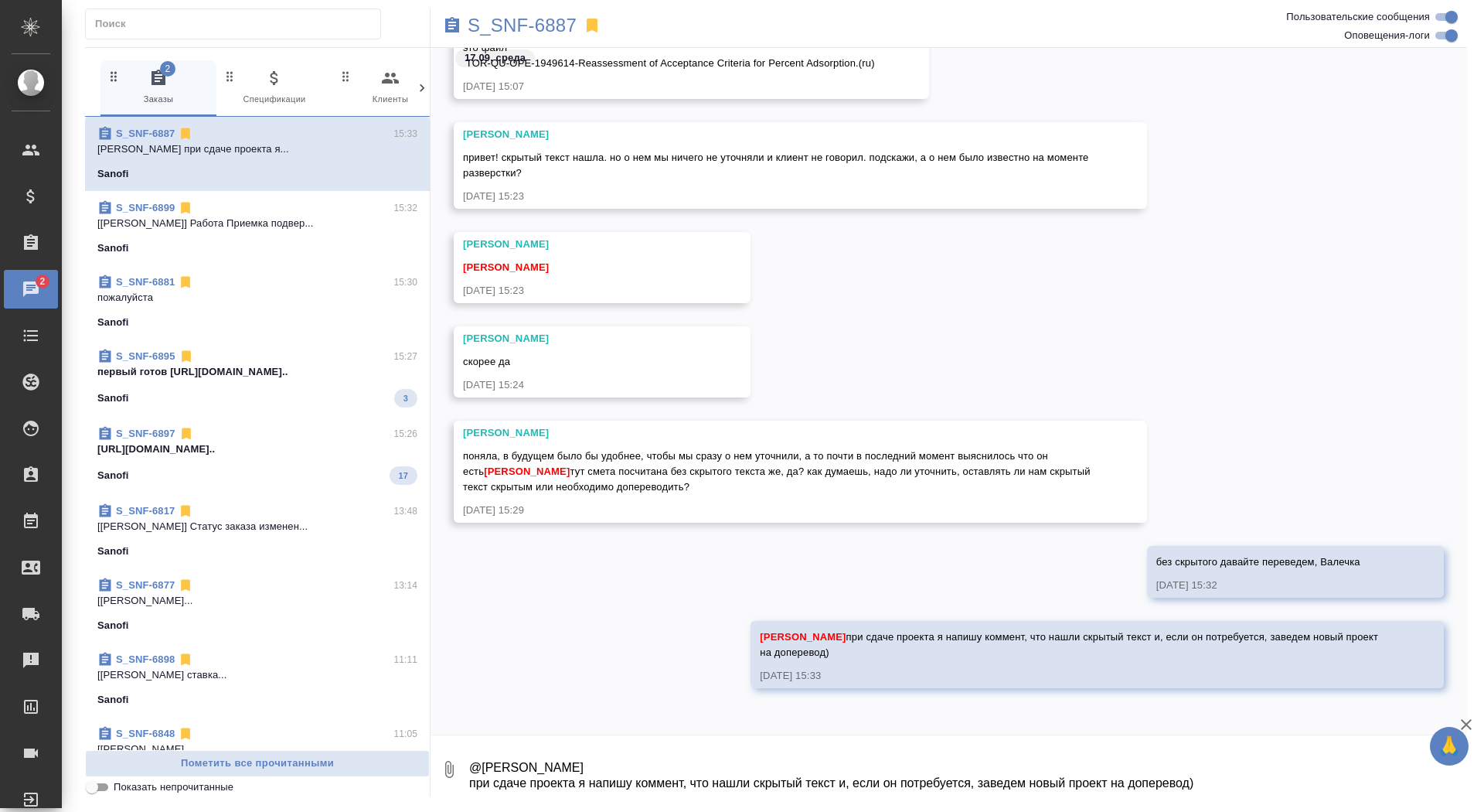
click at [272, 393] on div "Sanofi 3" at bounding box center [257, 398] width 320 height 19
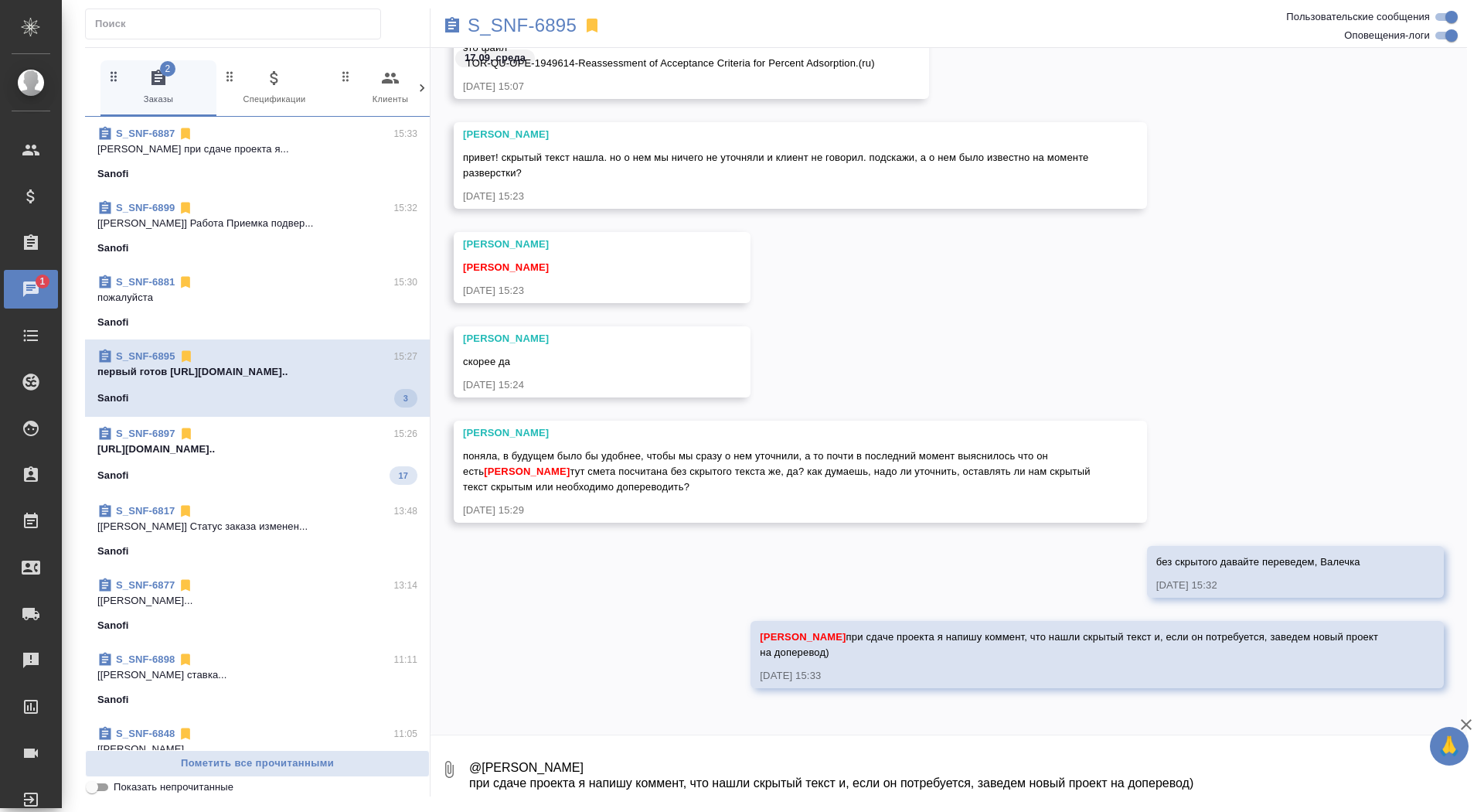
scroll to position [40964, 0]
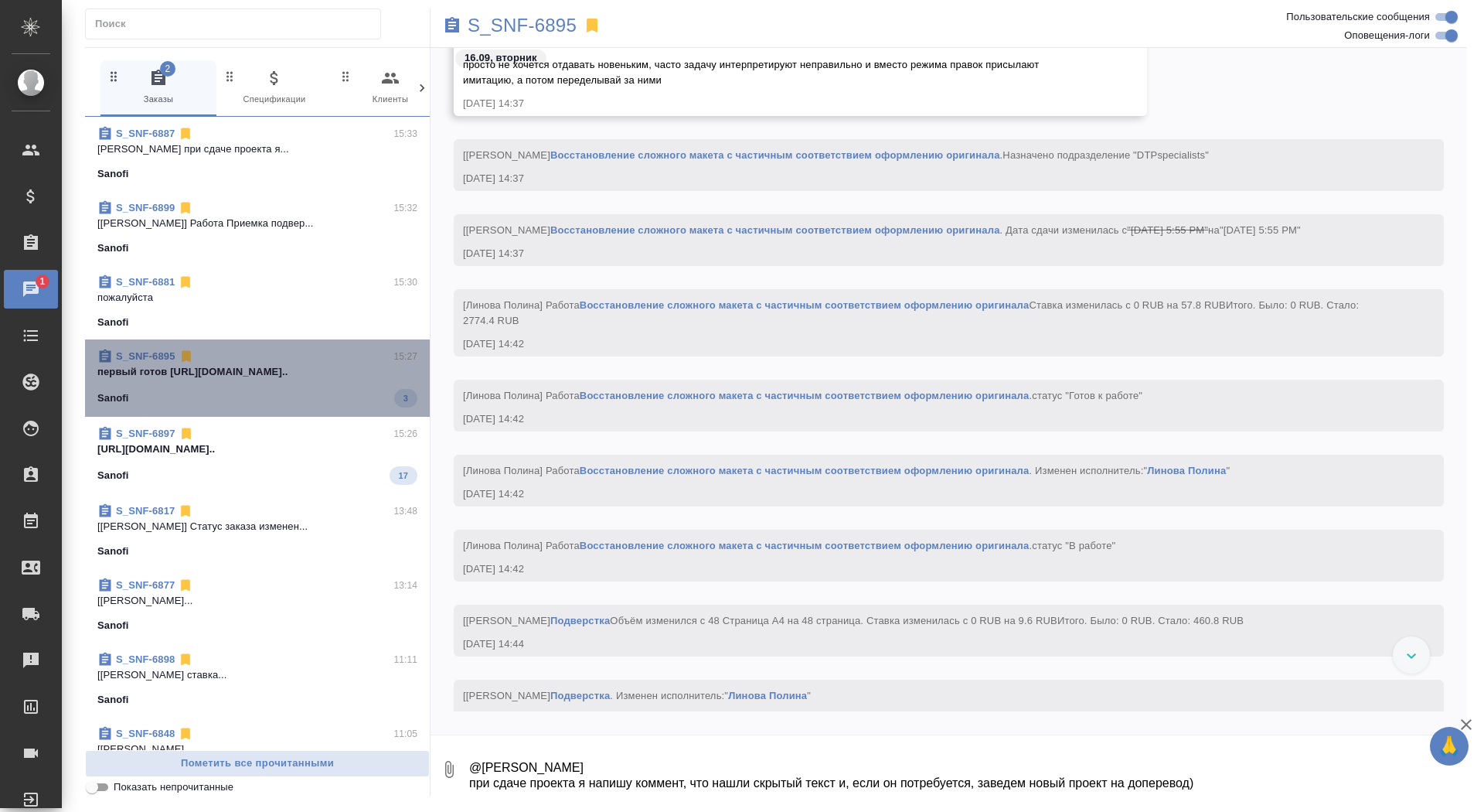
click at [268, 404] on div "Sanofi 3" at bounding box center [257, 398] width 320 height 19
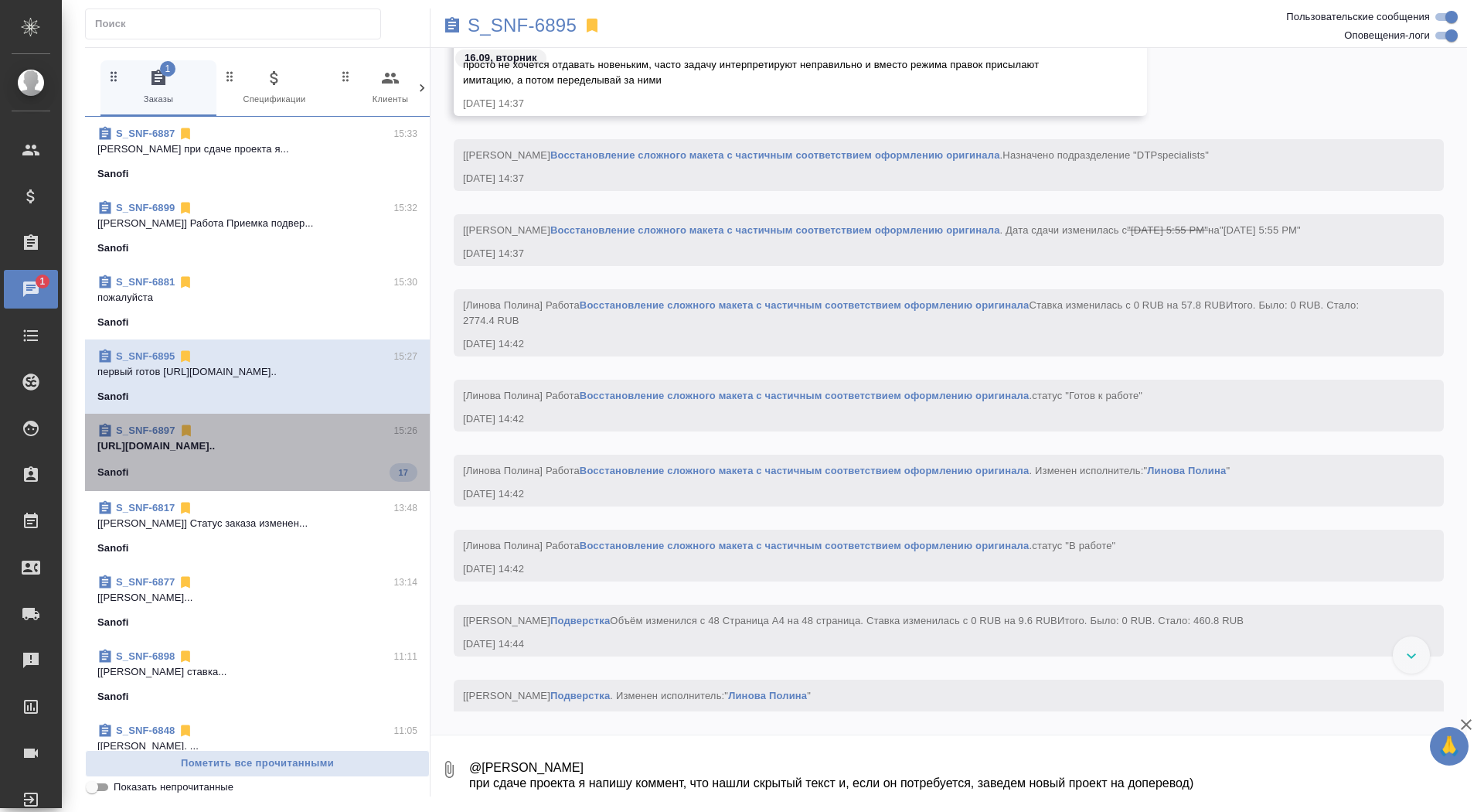
click at [263, 452] on p "https://drive.awatera.com/apps/files/fil..." at bounding box center [257, 446] width 320 height 16
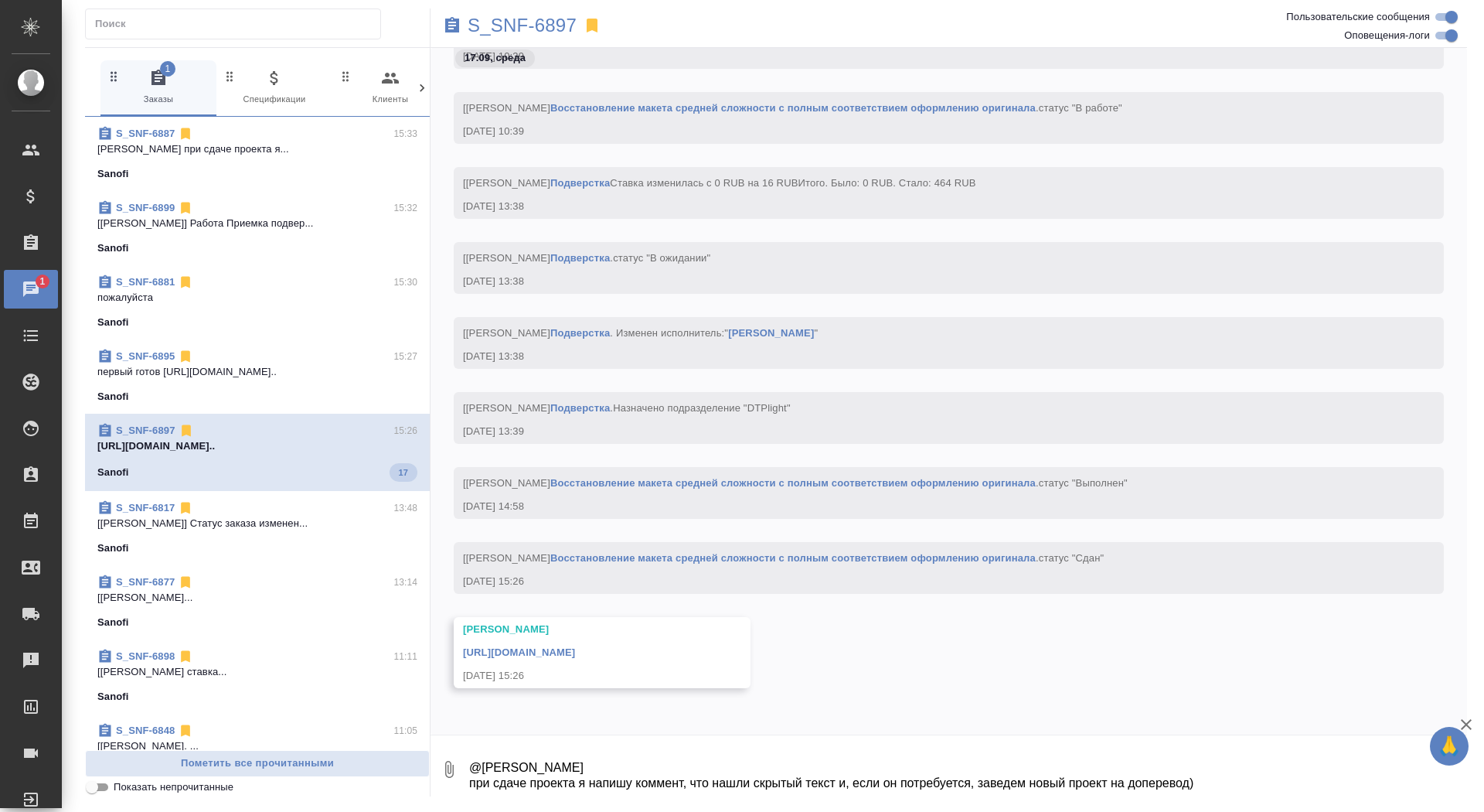
scroll to position [23427, 0]
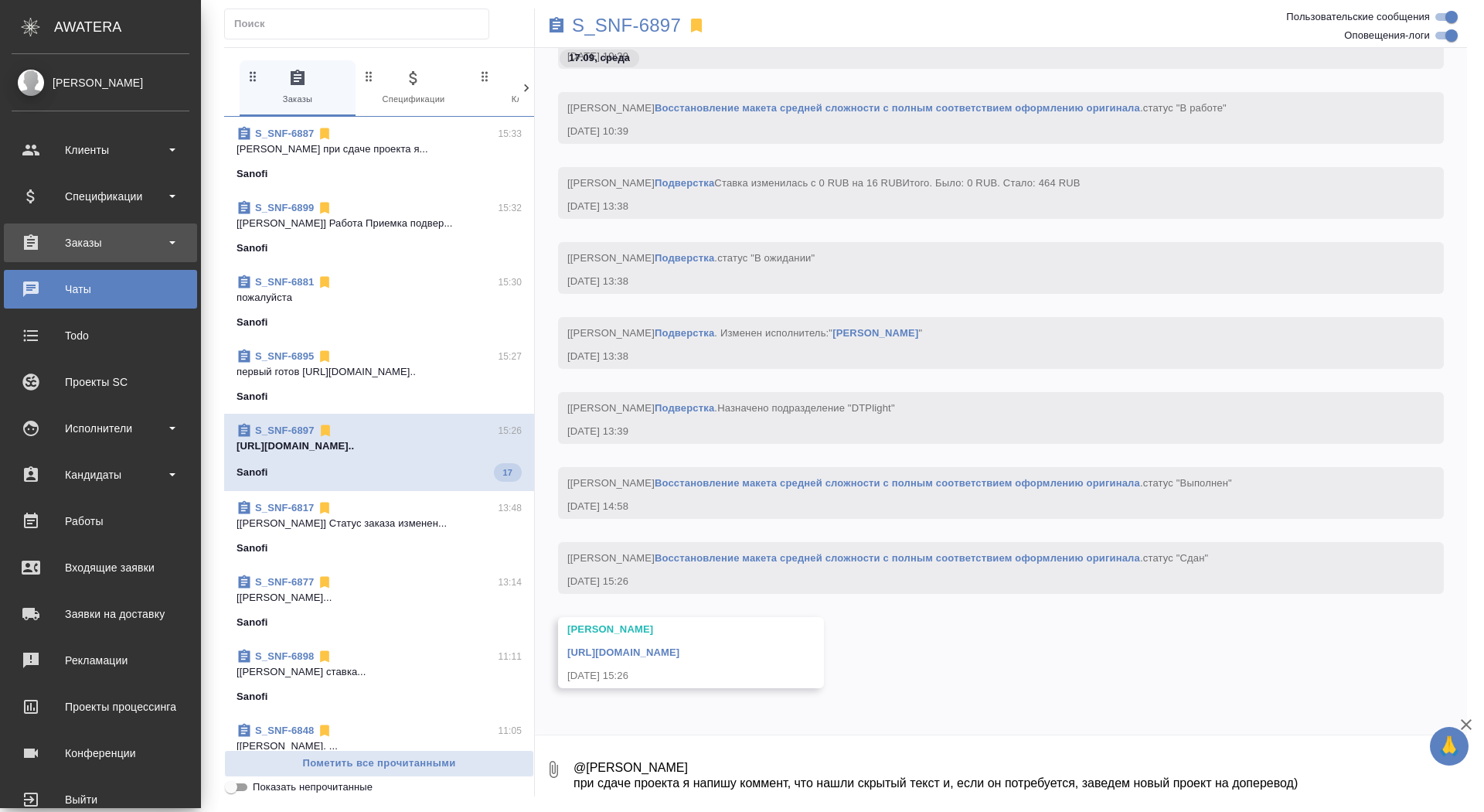
click at [35, 248] on div "Заказы" at bounding box center [101, 242] width 178 height 23
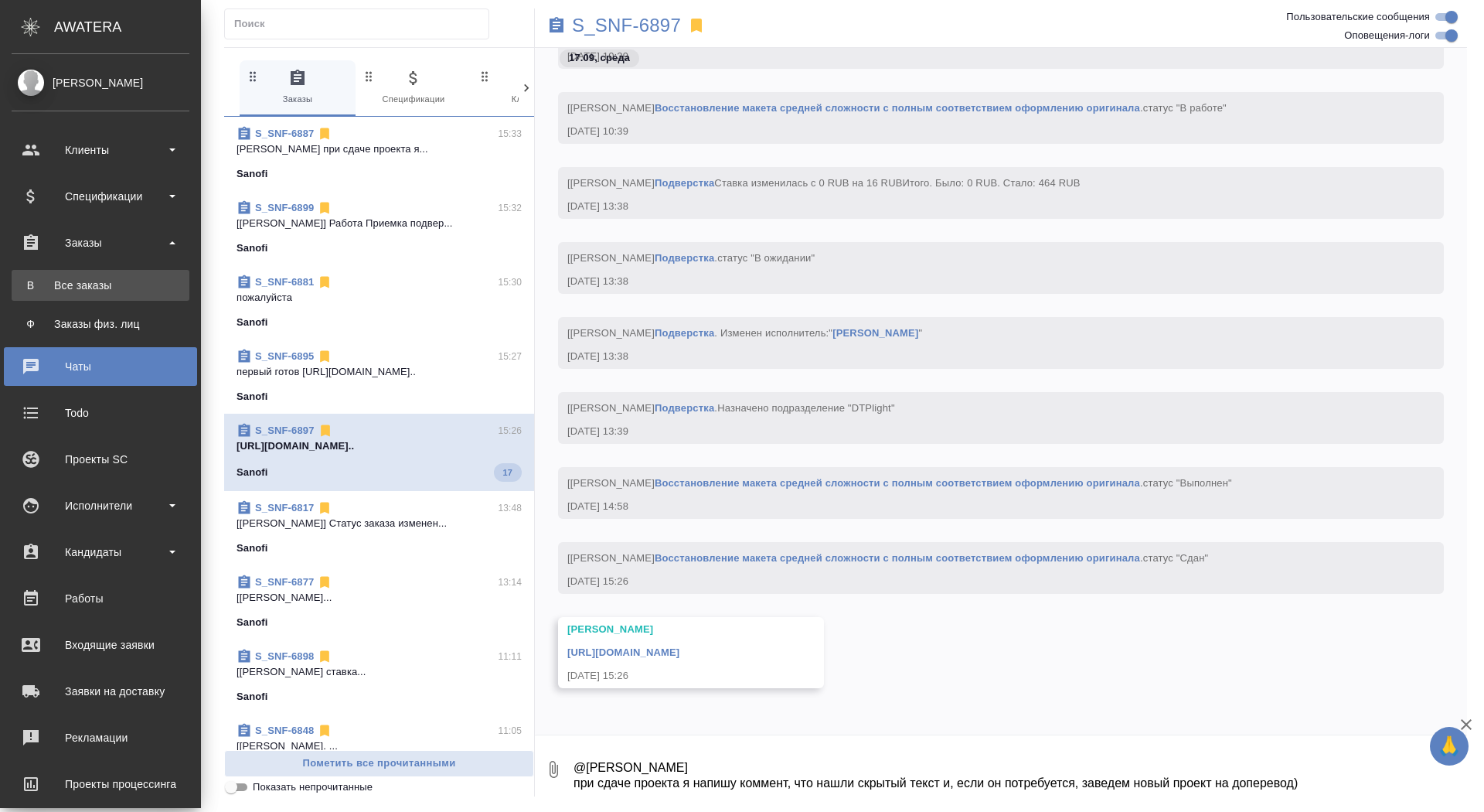
click at [35, 275] on link "В Все заказы" at bounding box center [101, 285] width 178 height 31
